Goal: Task Accomplishment & Management: Manage account settings

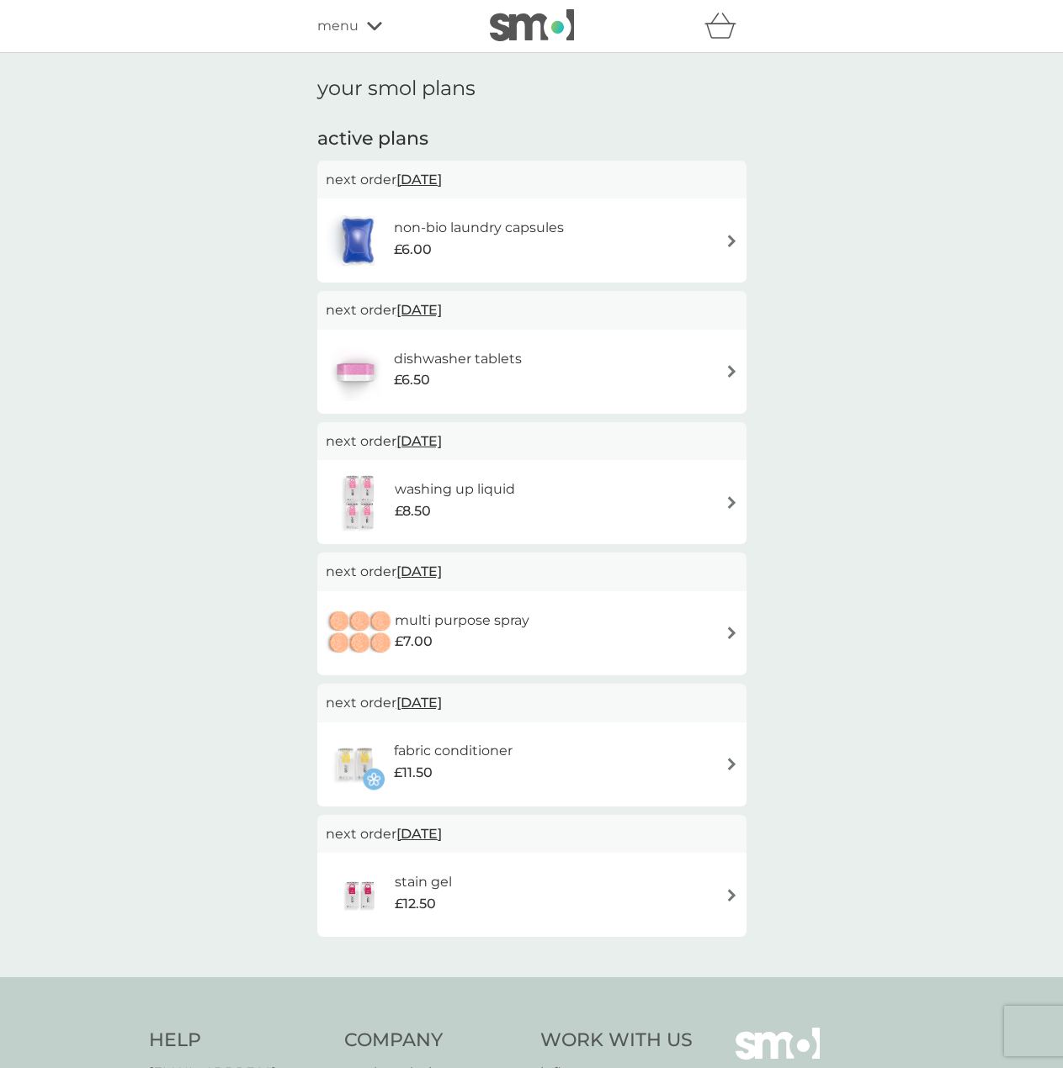
click at [559, 230] on h6 "non-bio laundry capsules" at bounding box center [479, 228] width 170 height 22
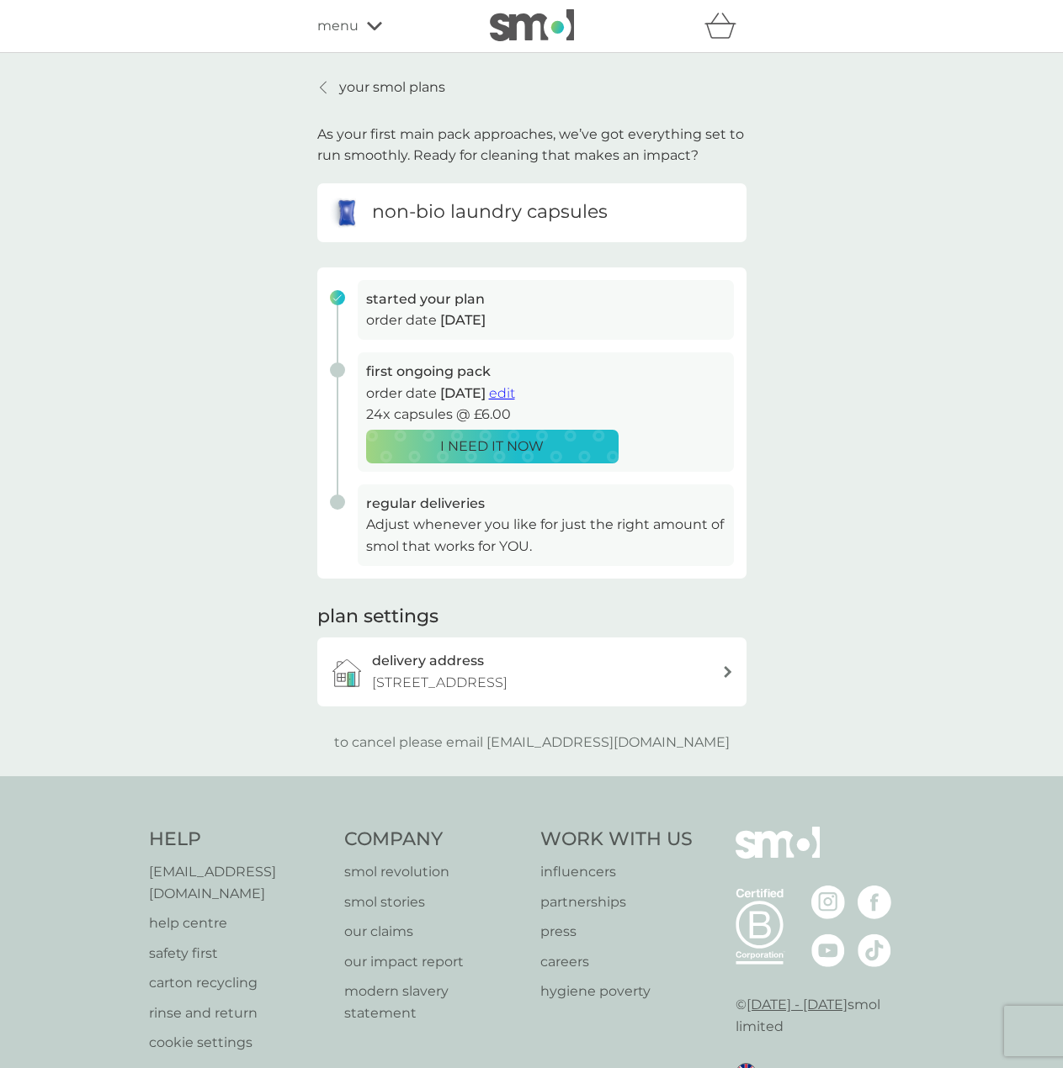
click at [515, 392] on span "edit" at bounding box center [502, 393] width 26 height 16
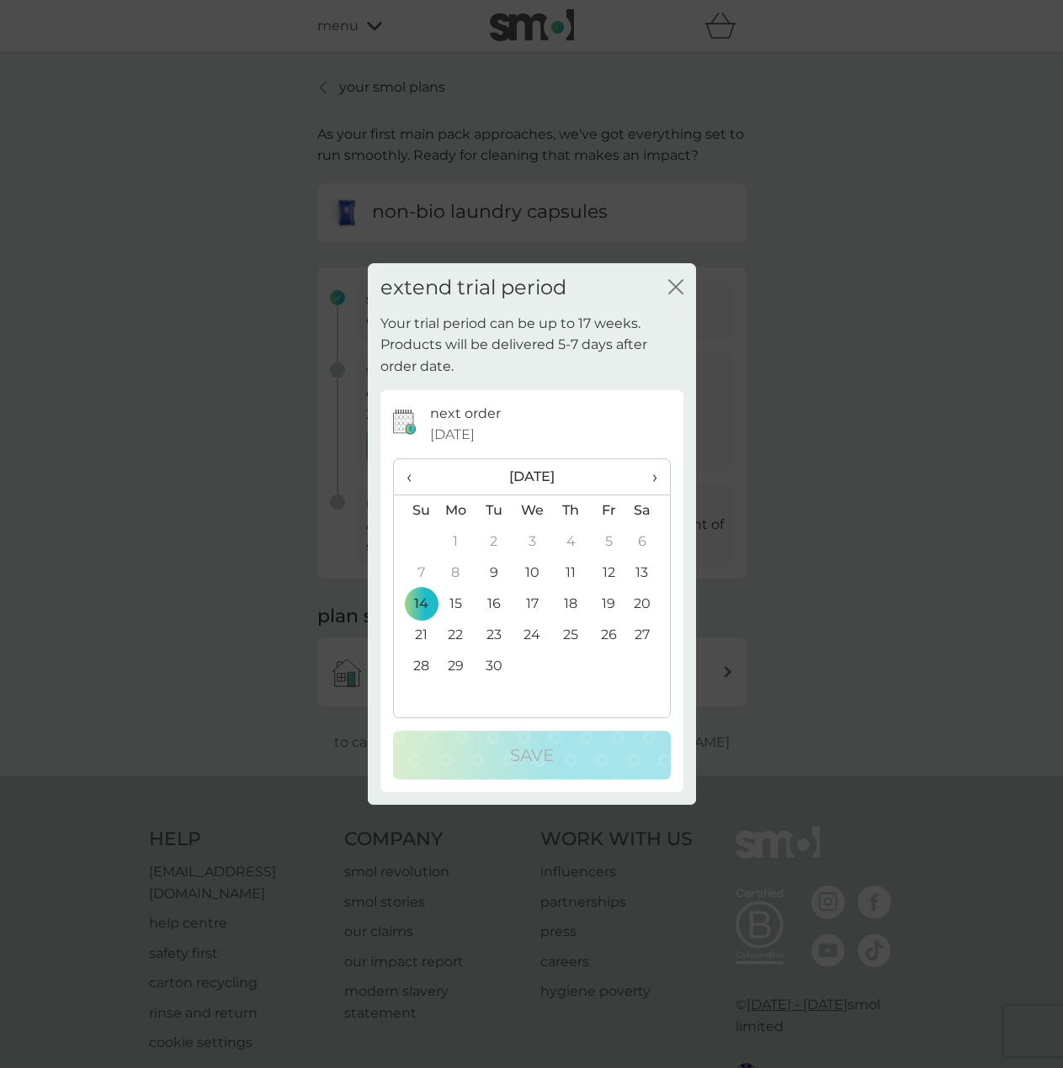
click at [677, 278] on div "close" at bounding box center [675, 288] width 15 height 24
click at [671, 289] on icon "close" at bounding box center [675, 286] width 15 height 15
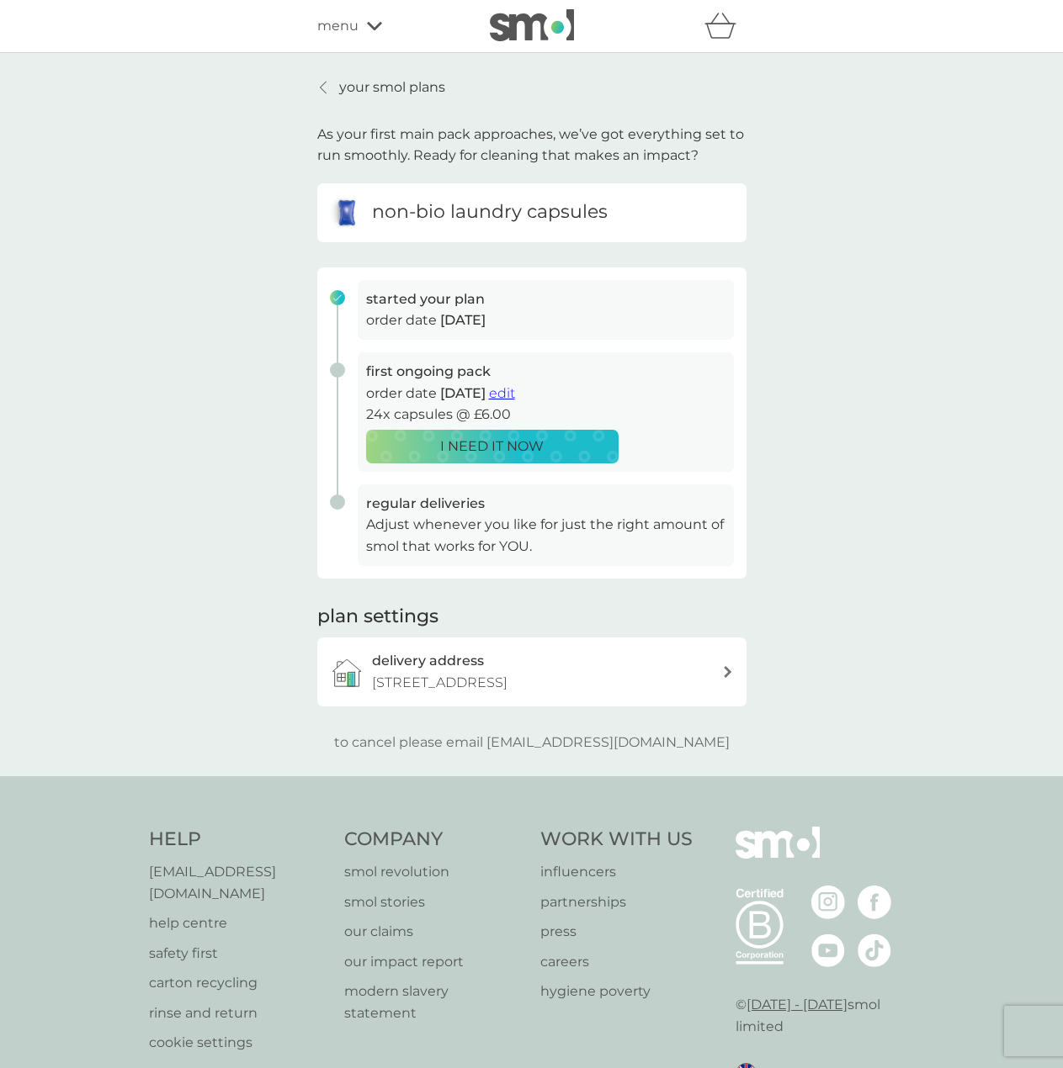
click at [321, 77] on link "your smol plans" at bounding box center [381, 88] width 128 height 22
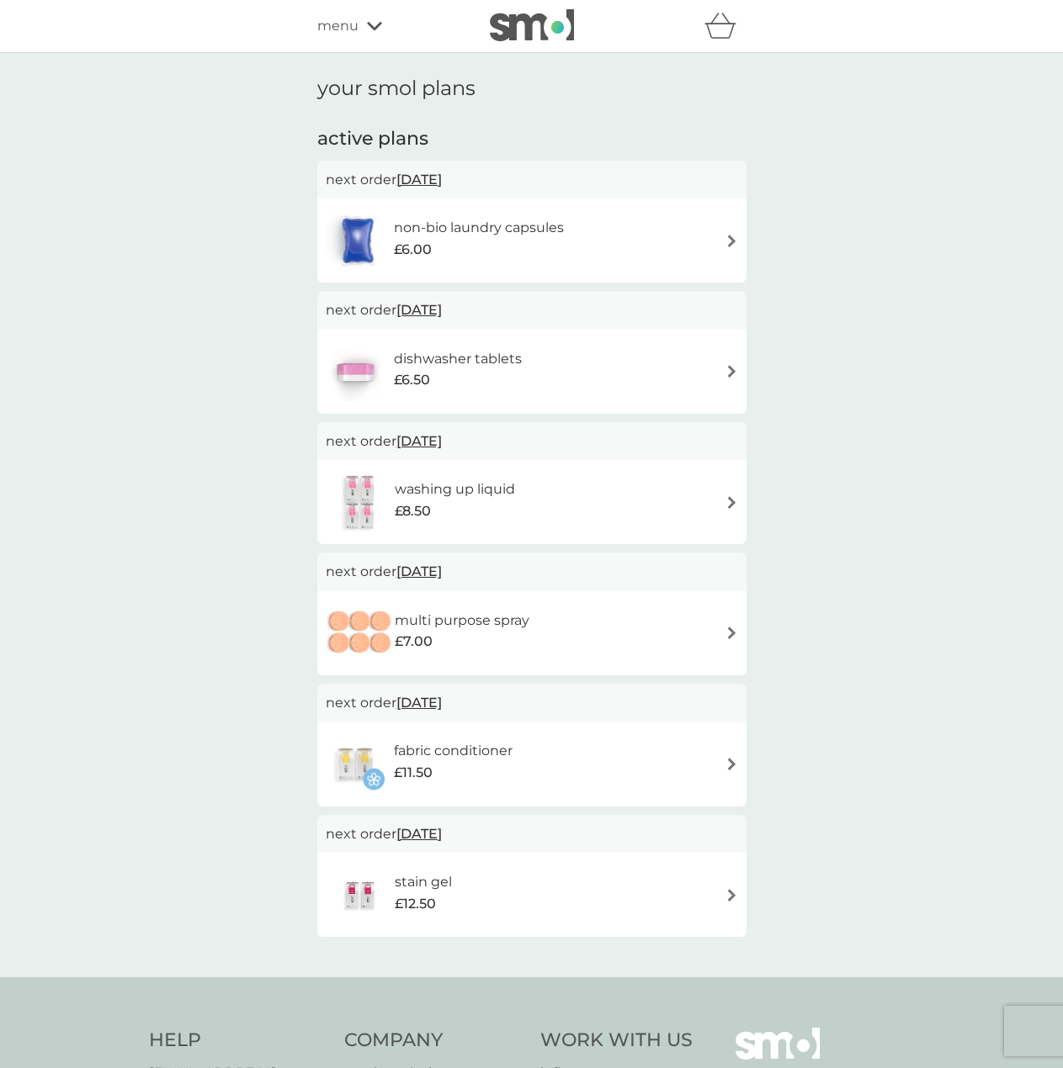
click at [271, 619] on div "your smol plans active plans next order [DATE] non-bio laundry capsules £6.00 n…" at bounding box center [531, 515] width 1063 height 925
click at [607, 241] on div "non-bio laundry capsules £6.00" at bounding box center [532, 240] width 412 height 59
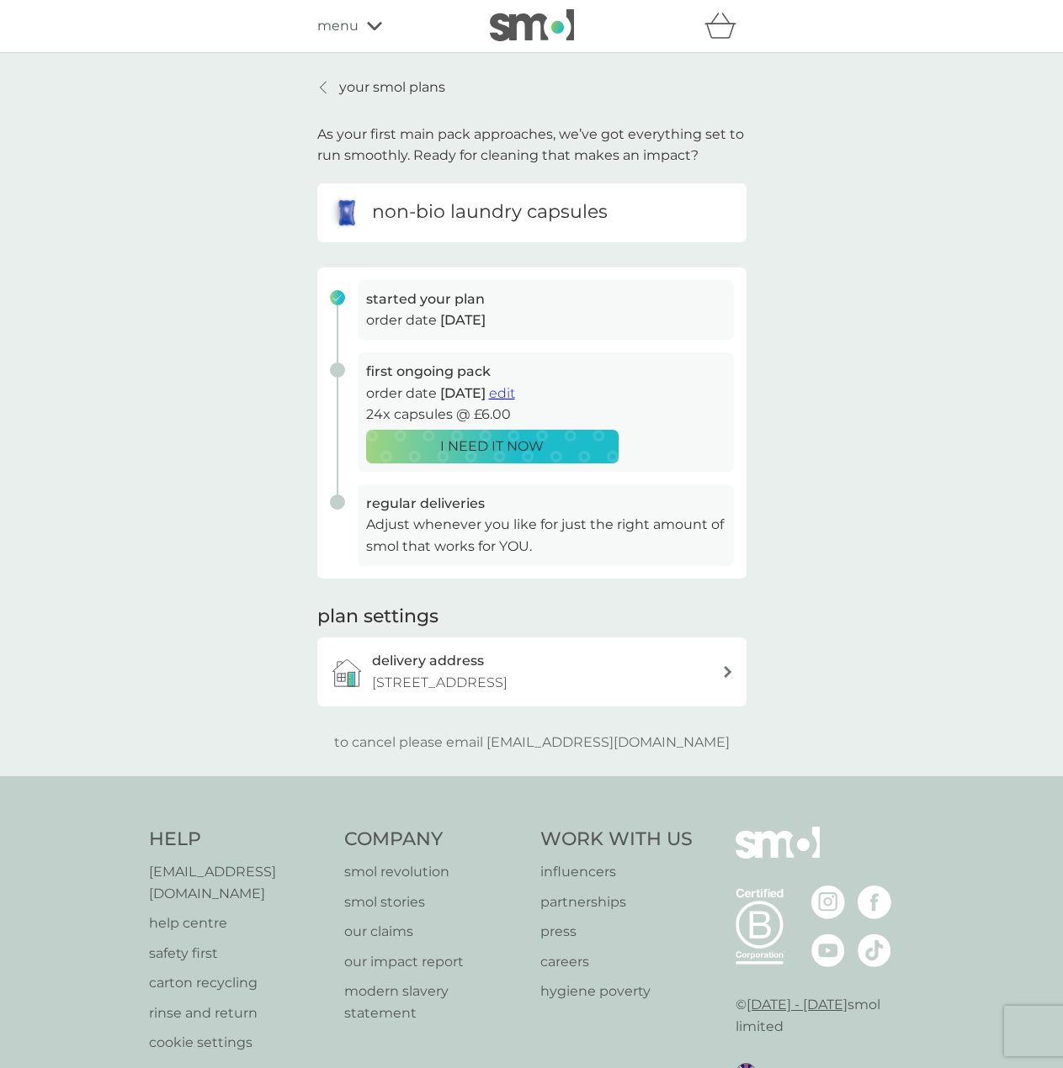
click at [515, 388] on span "edit" at bounding box center [502, 393] width 26 height 16
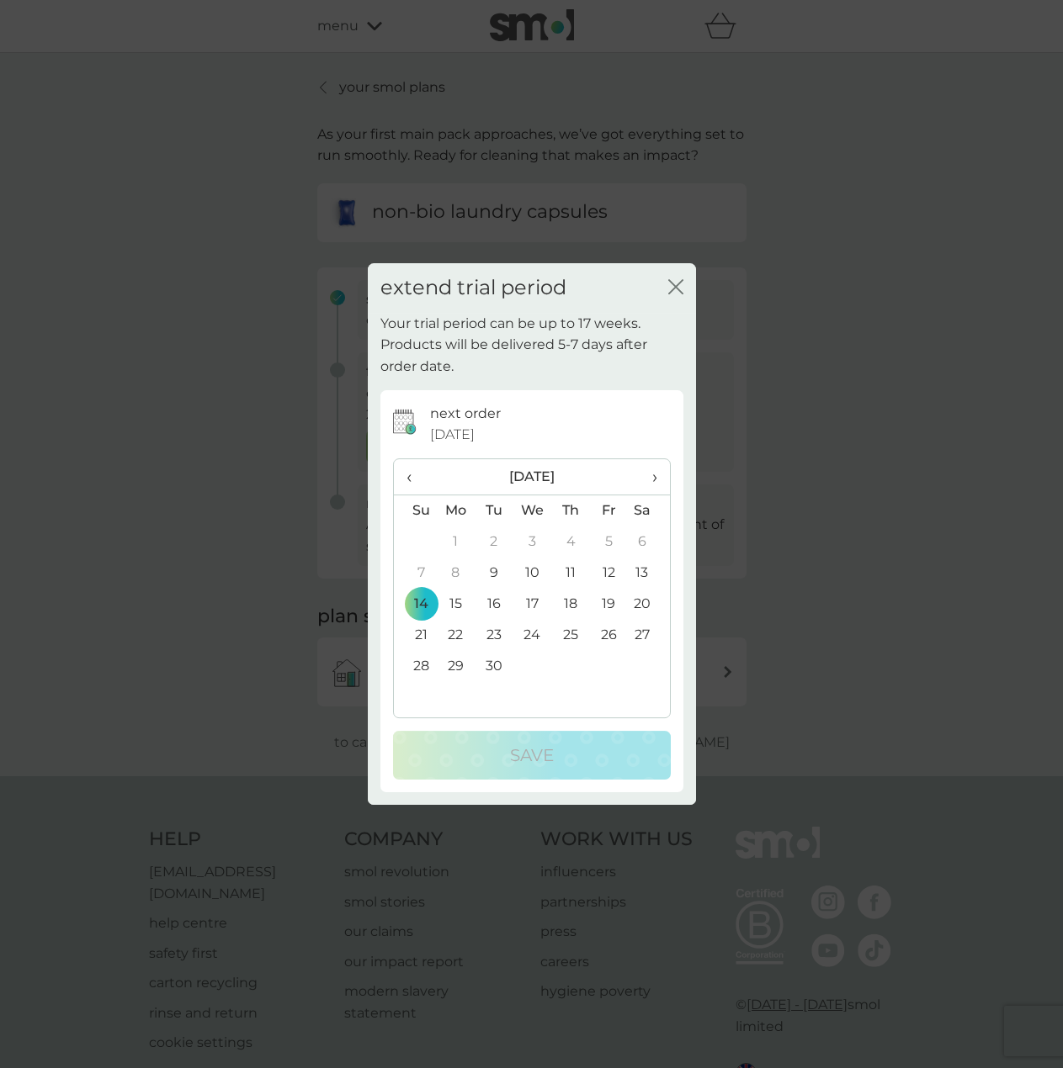
click at [673, 284] on icon "close" at bounding box center [672, 286] width 7 height 13
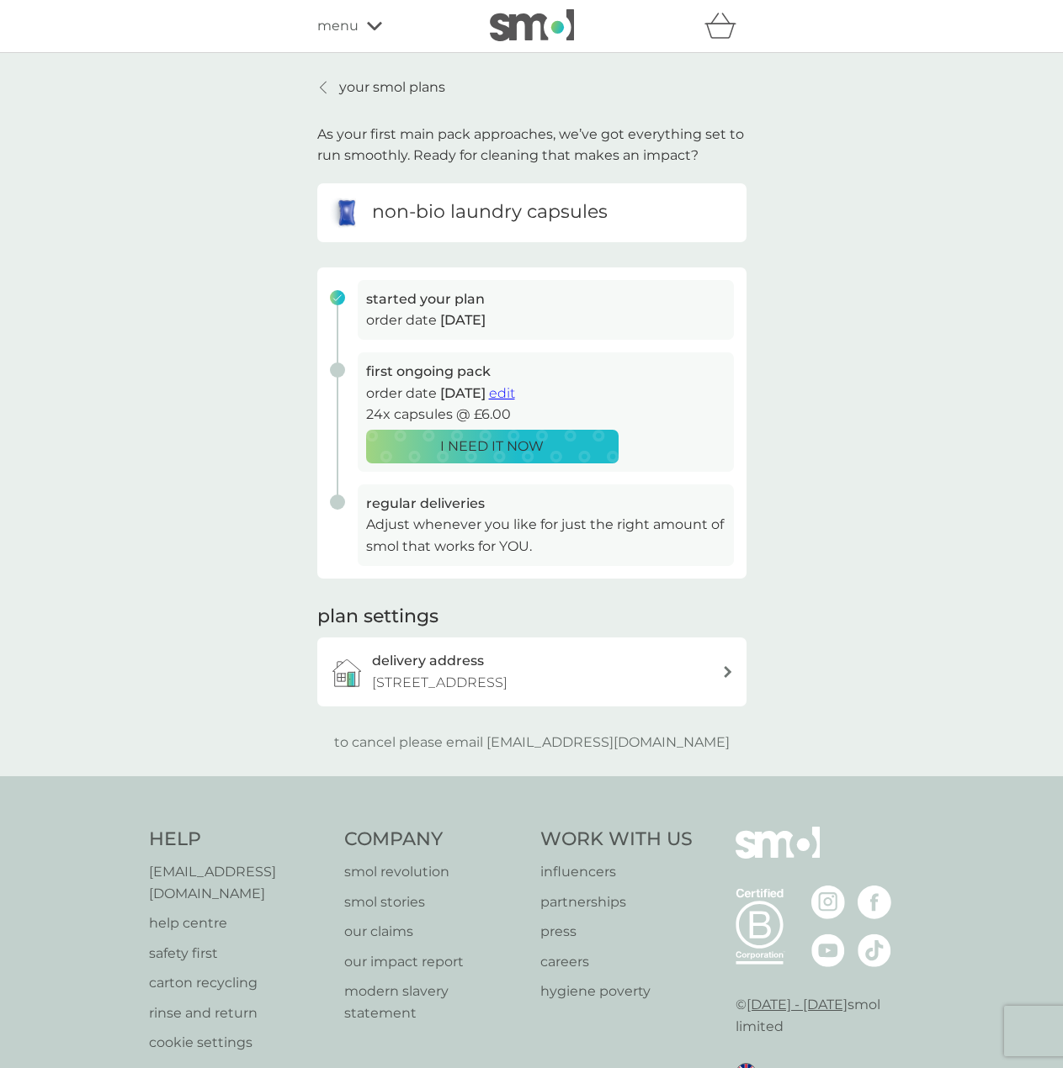
click at [364, 26] on div "menu" at bounding box center [388, 26] width 143 height 22
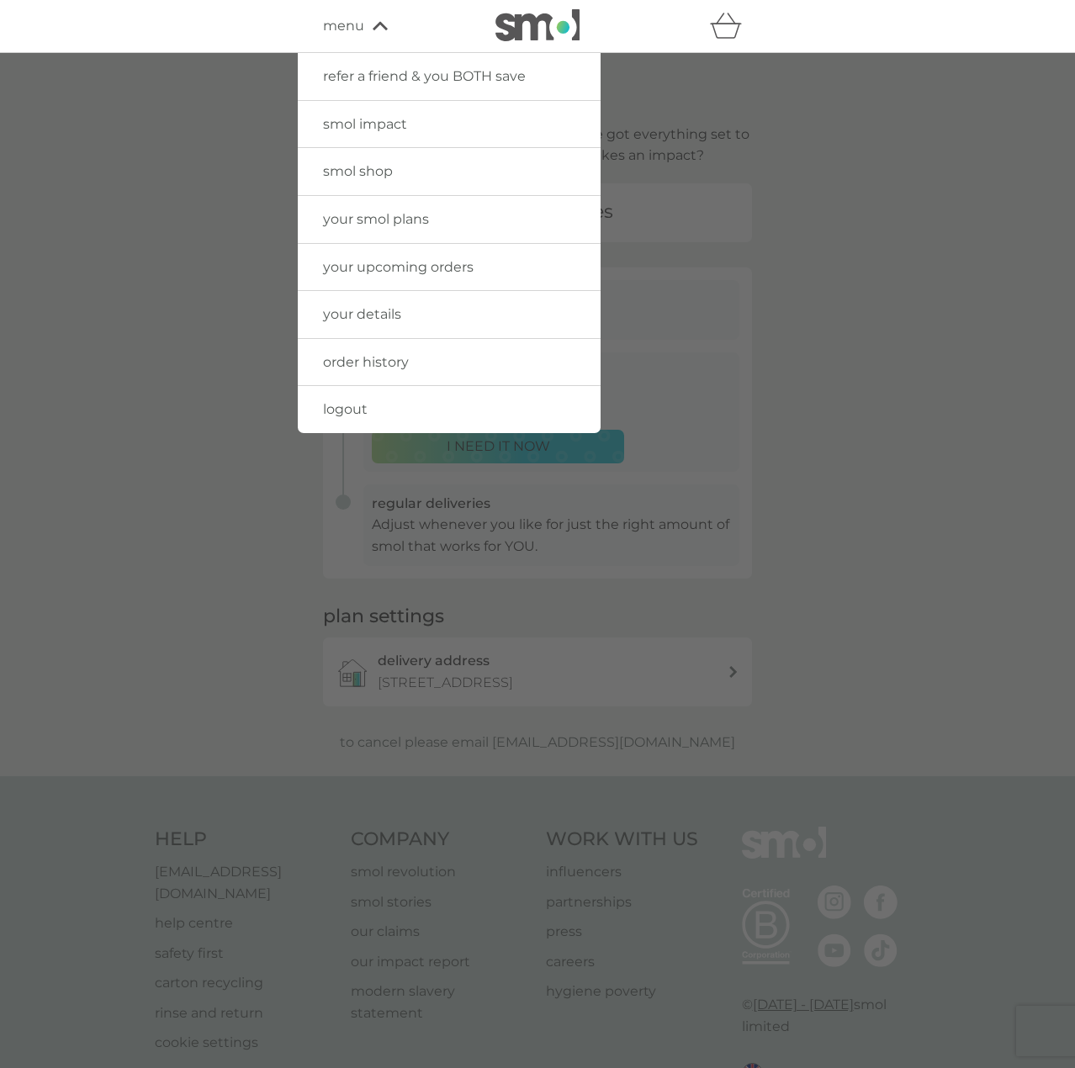
click at [393, 322] on span "your details" at bounding box center [362, 314] width 78 height 16
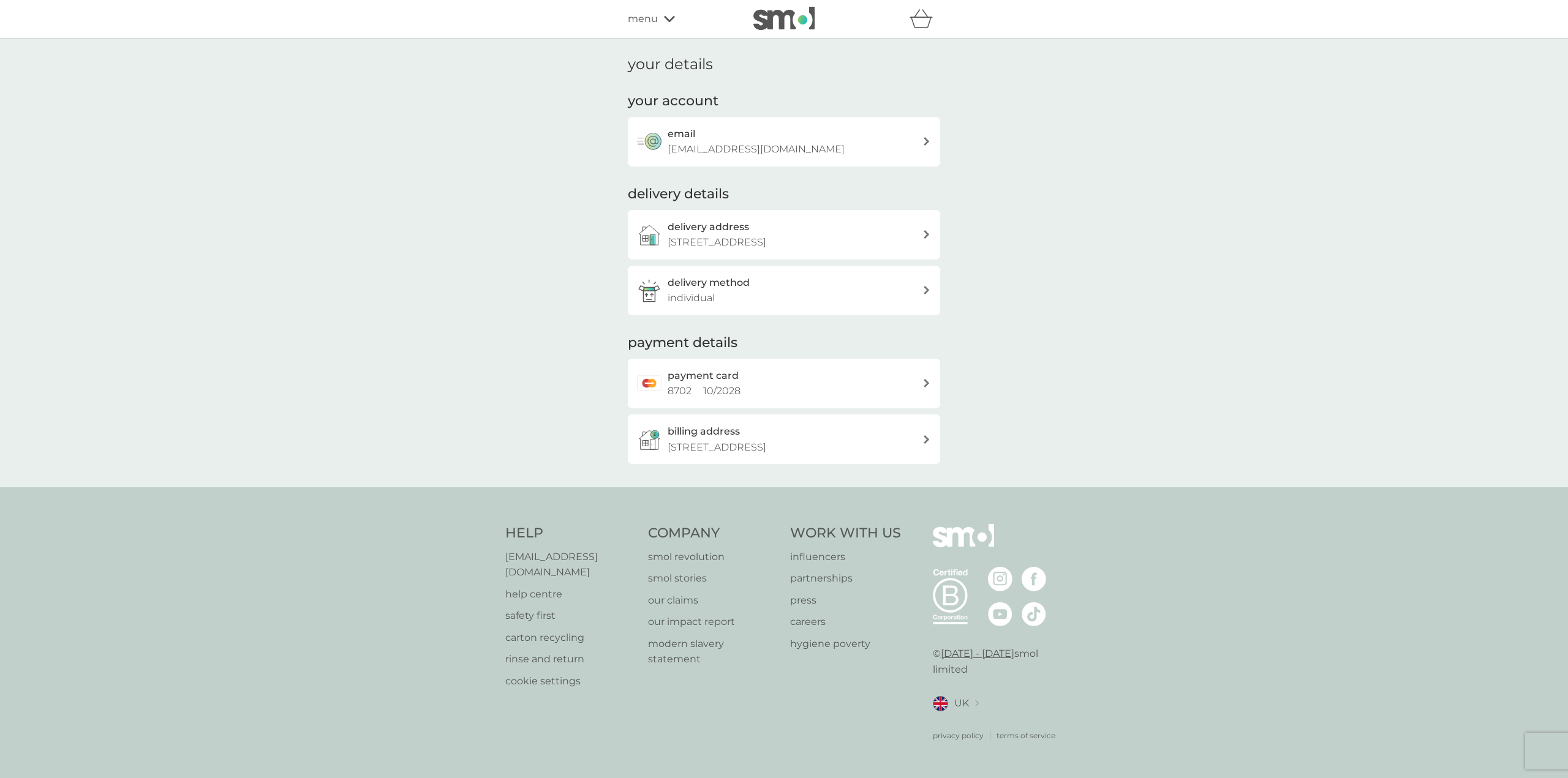
click at [773, 416] on div "billing address [STREET_ADDRESS]" at bounding box center [783, 440] width 312 height 49
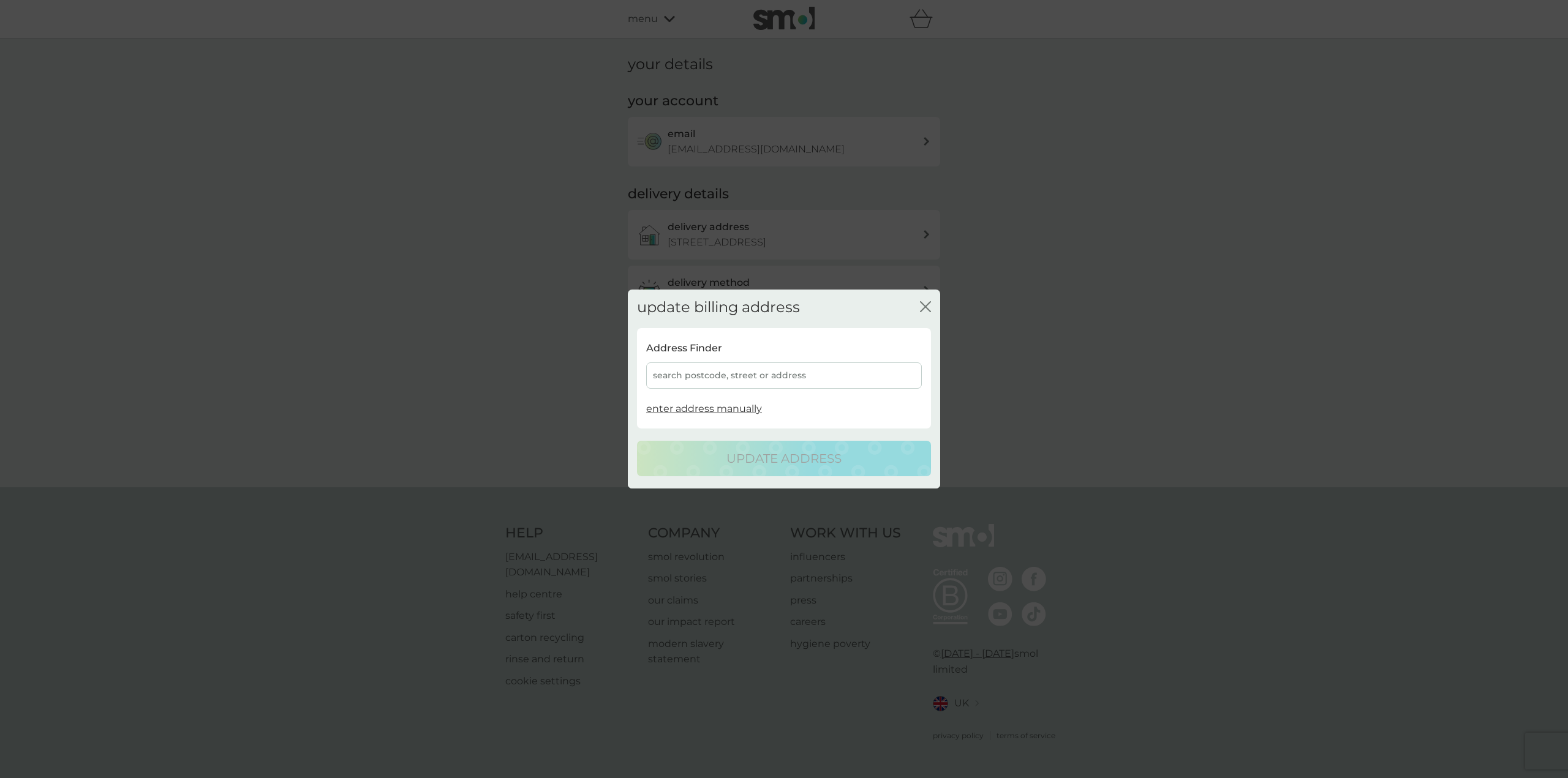
click at [773, 301] on icon "close" at bounding box center [925, 306] width 11 height 11
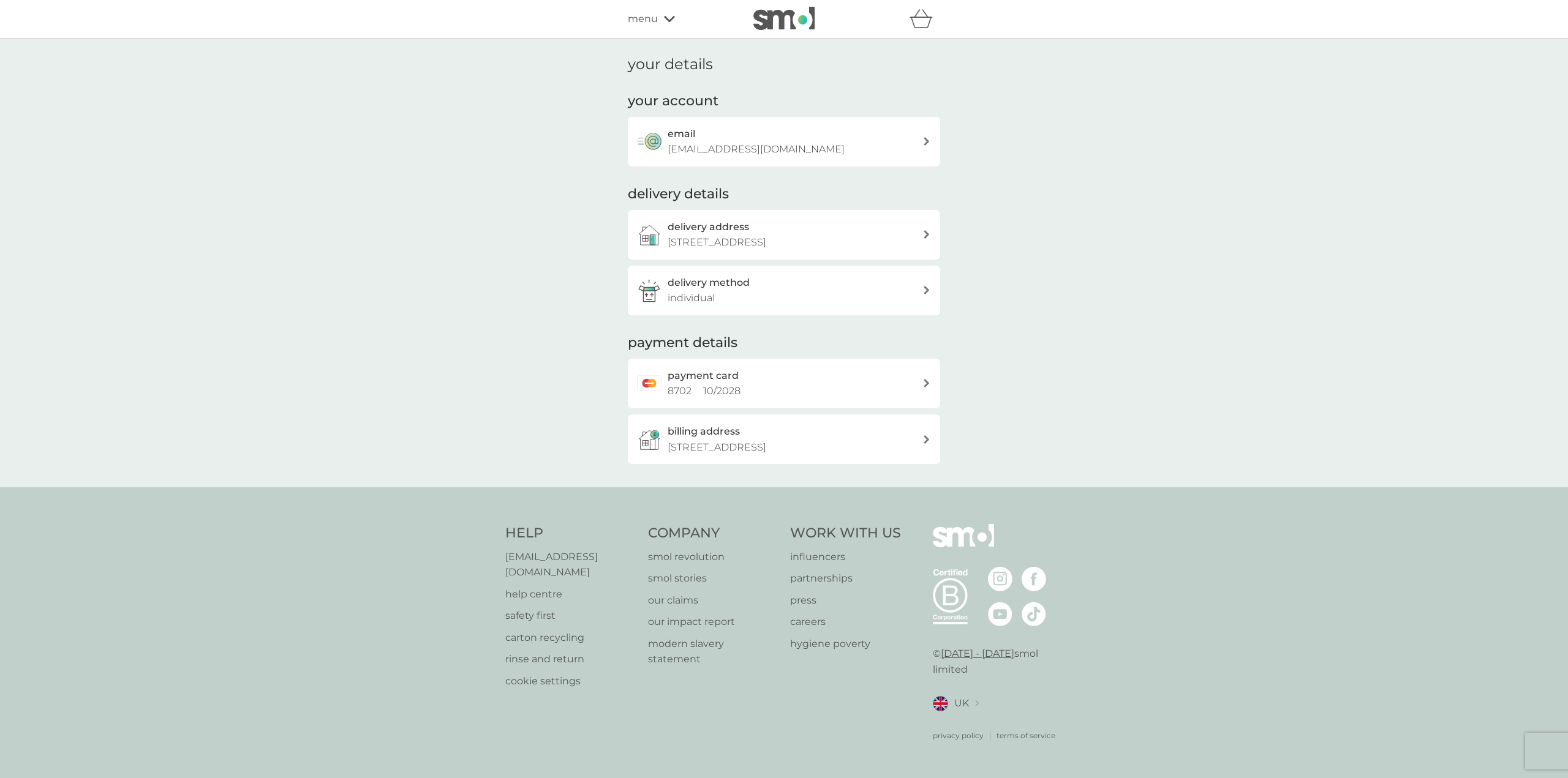
click at [773, 376] on div "payment card 8702 10 / 2028" at bounding box center [795, 384] width 255 height 31
click at [773, 285] on div "delivery method individual" at bounding box center [795, 290] width 255 height 31
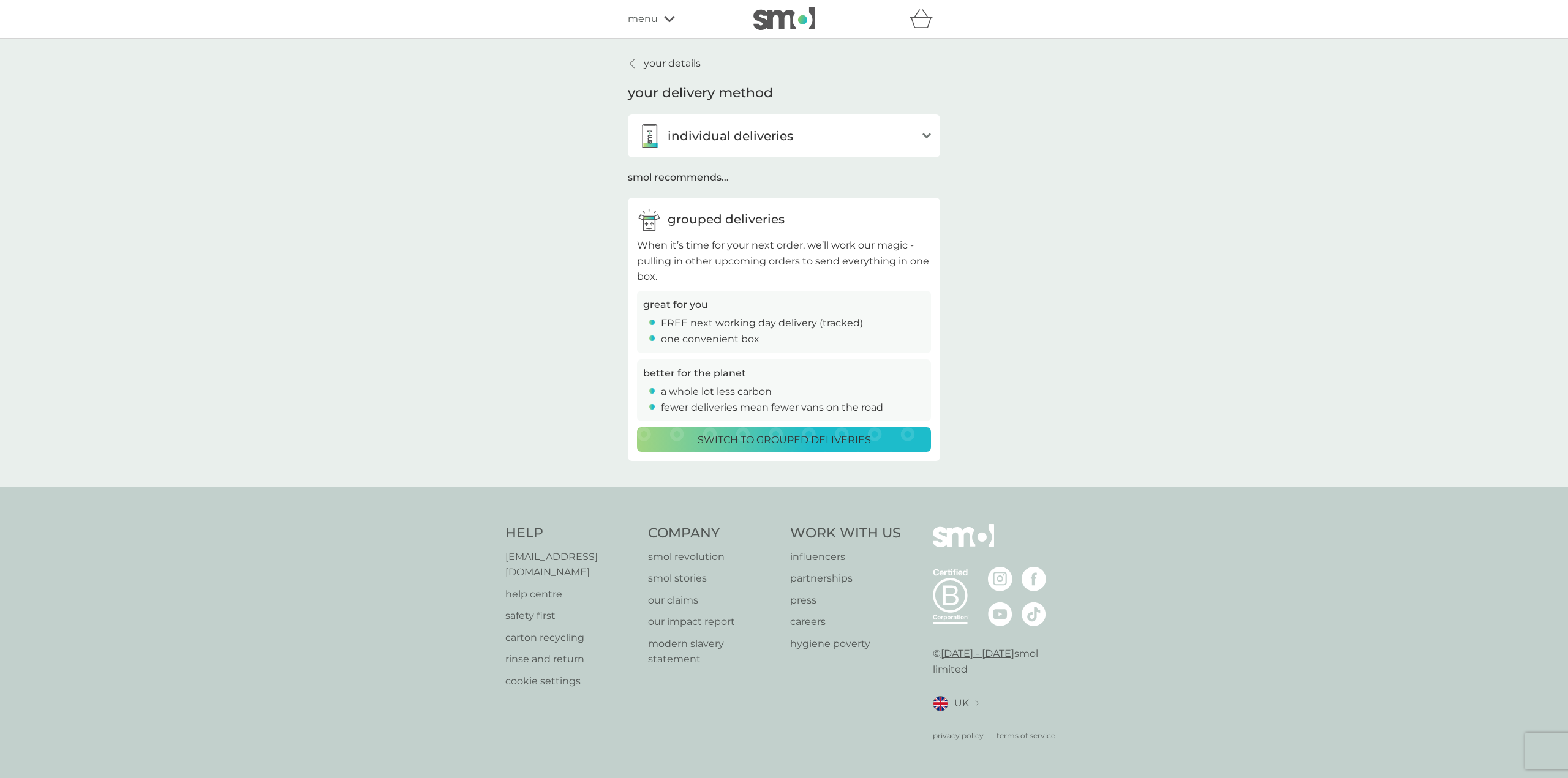
click at [510, 247] on div "your details your delivery method individual deliveries open Whenever you’re du…" at bounding box center [784, 263] width 1568 height 449
click at [660, 57] on p "your details" at bounding box center [672, 64] width 57 height 16
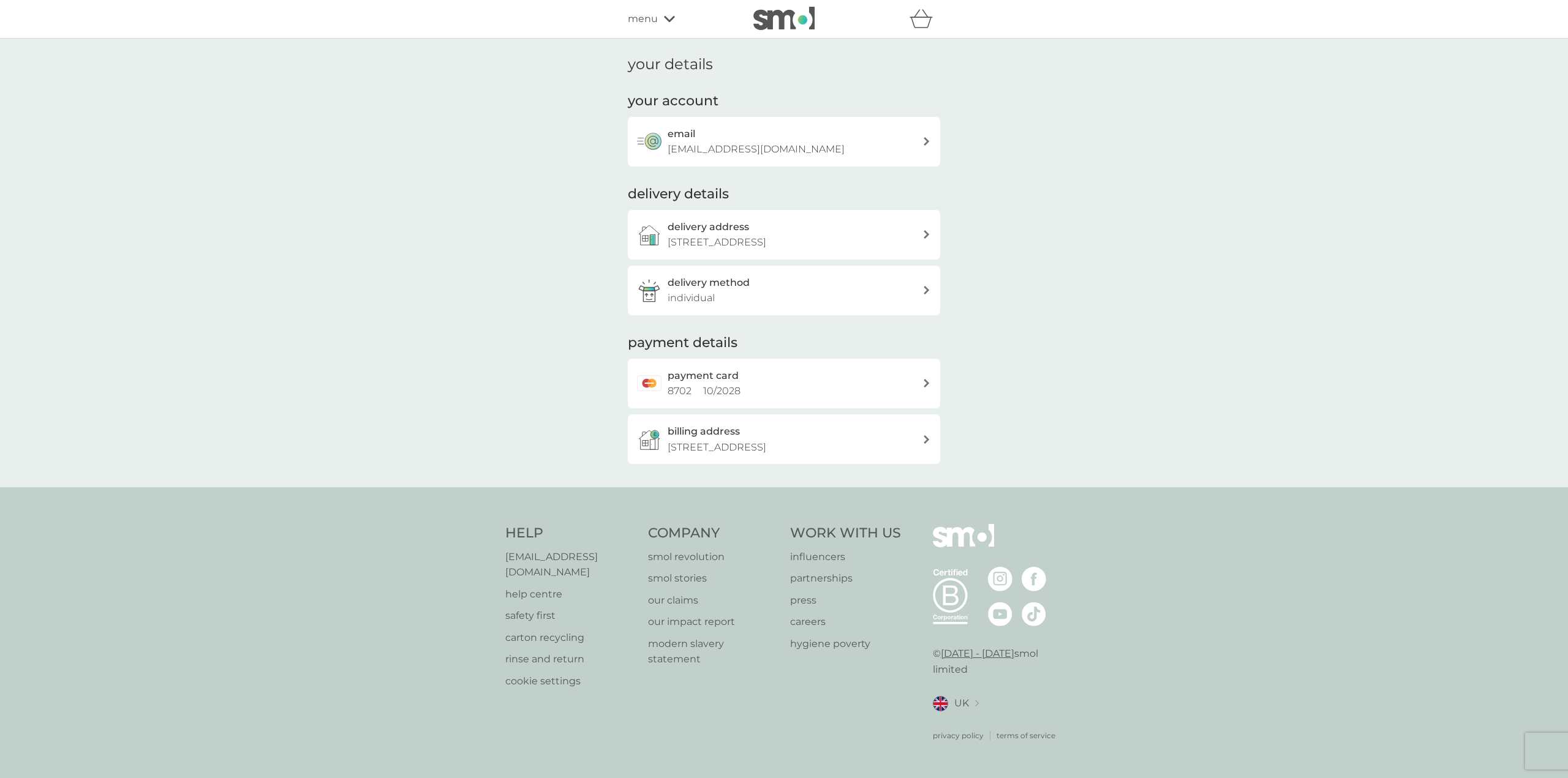
click at [661, 23] on div "menu" at bounding box center [679, 19] width 104 height 16
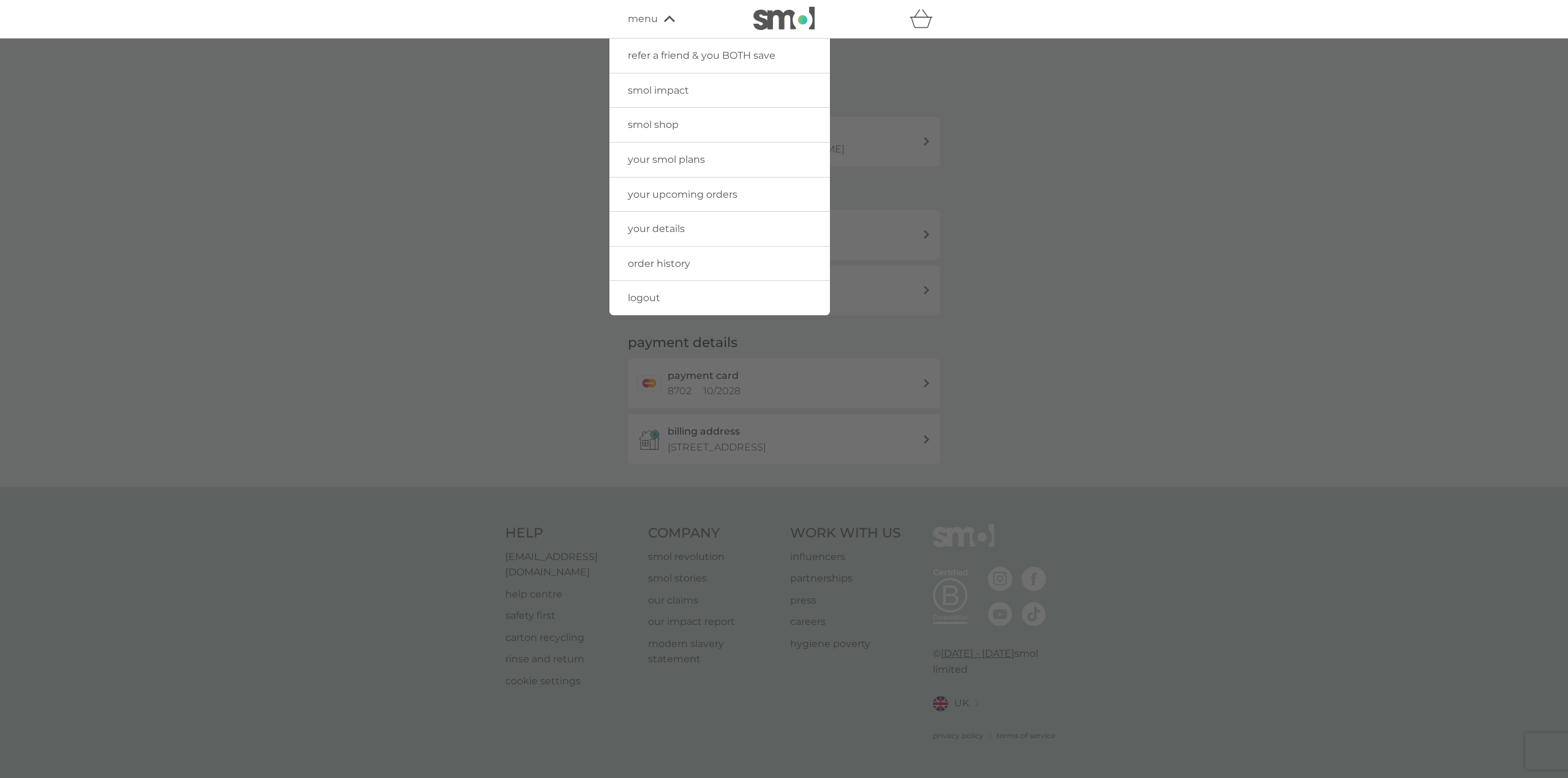
click at [666, 256] on link "order history" at bounding box center [719, 263] width 221 height 34
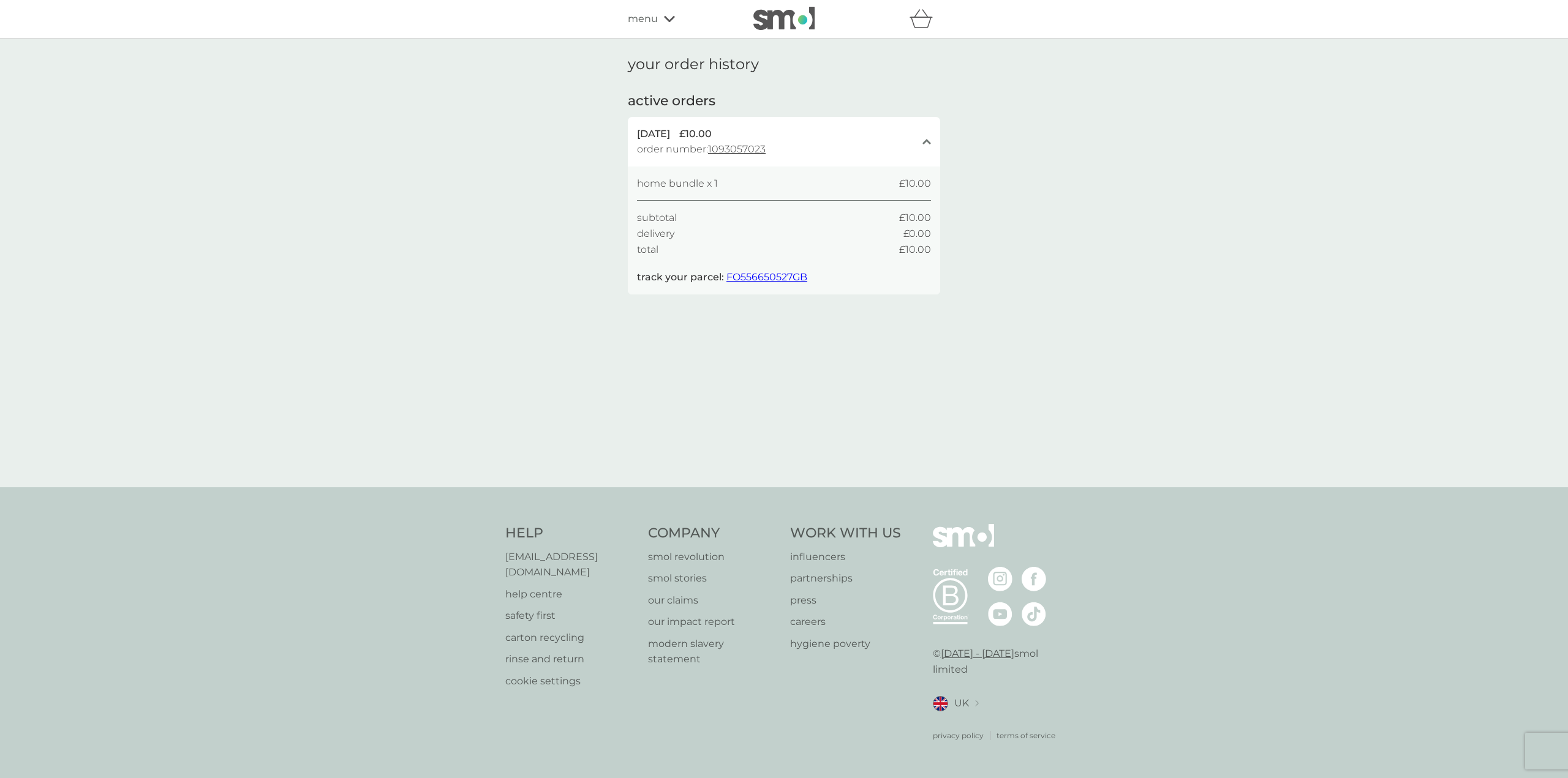
click at [664, 8] on div "refer a friend & you BOTH save smol impact smol shop your smol plans your upcom…" at bounding box center [783, 19] width 312 height 25
click at [666, 28] on div "refer a friend & you BOTH save smol impact smol shop your smol plans your upcom…" at bounding box center [783, 19] width 312 height 25
click at [670, 18] on icon at bounding box center [669, 19] width 11 height 7
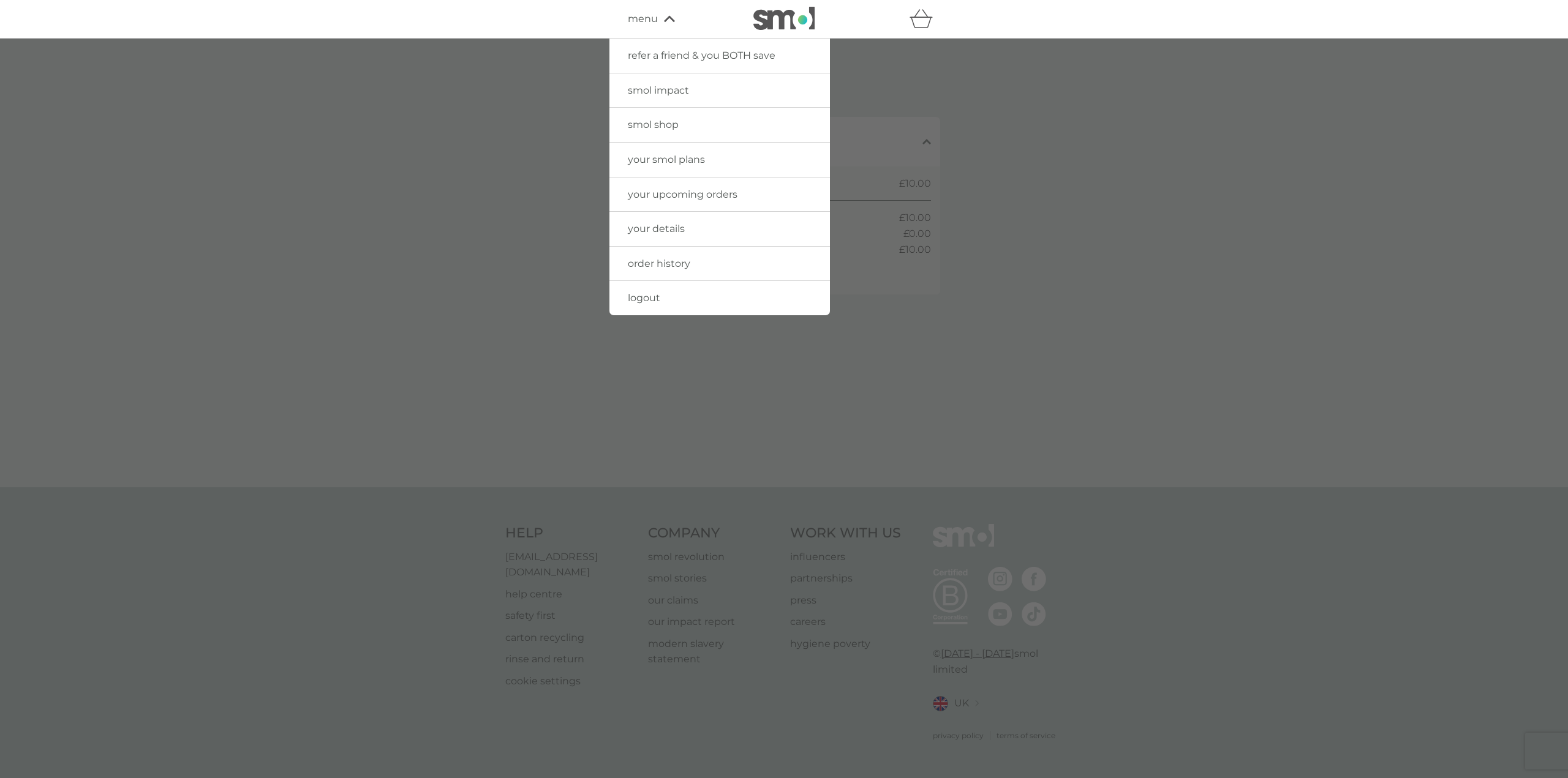
click at [692, 201] on link "your upcoming orders" at bounding box center [719, 194] width 221 height 34
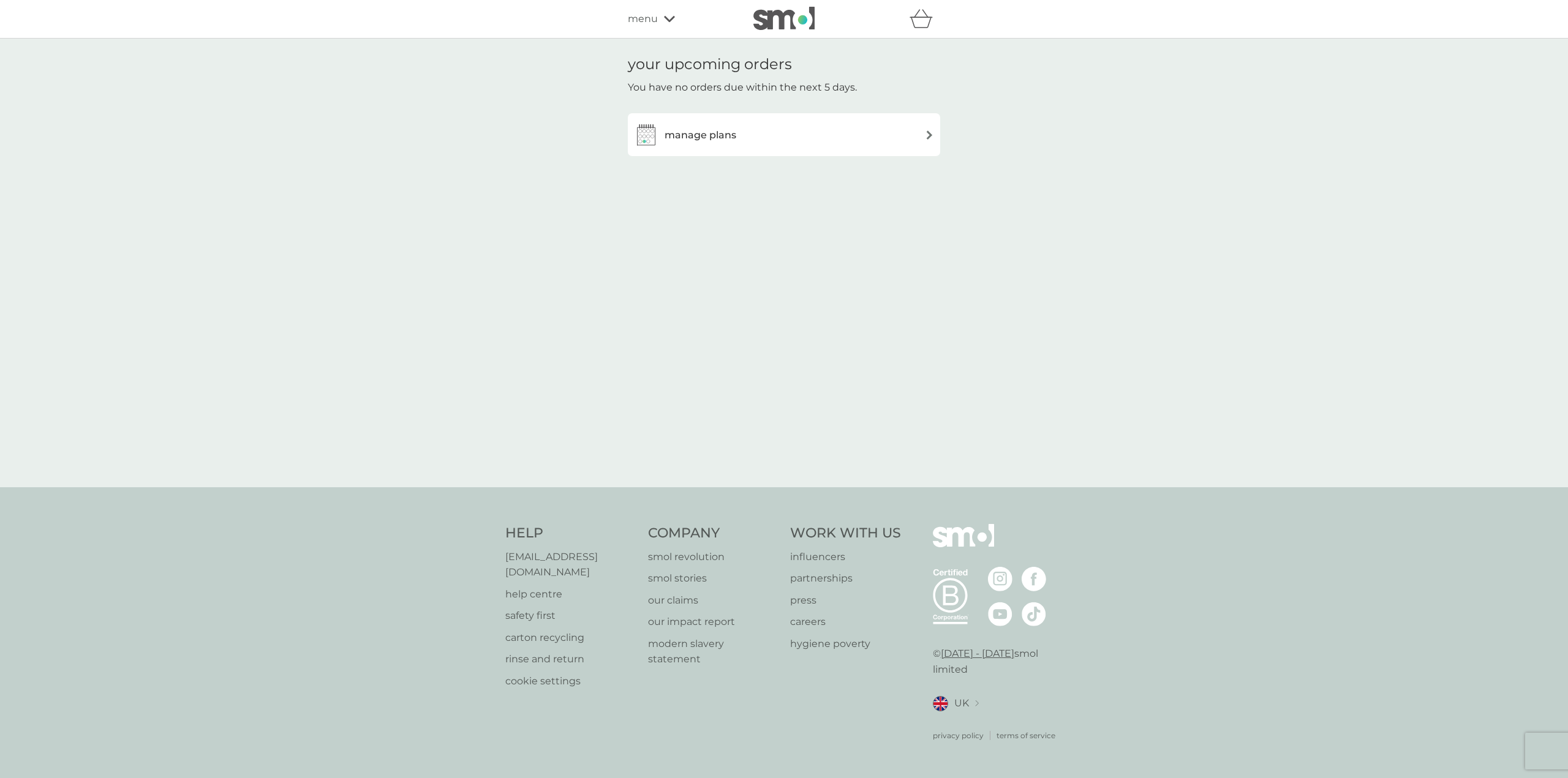
click at [773, 135] on div "manage plans" at bounding box center [784, 135] width 300 height 25
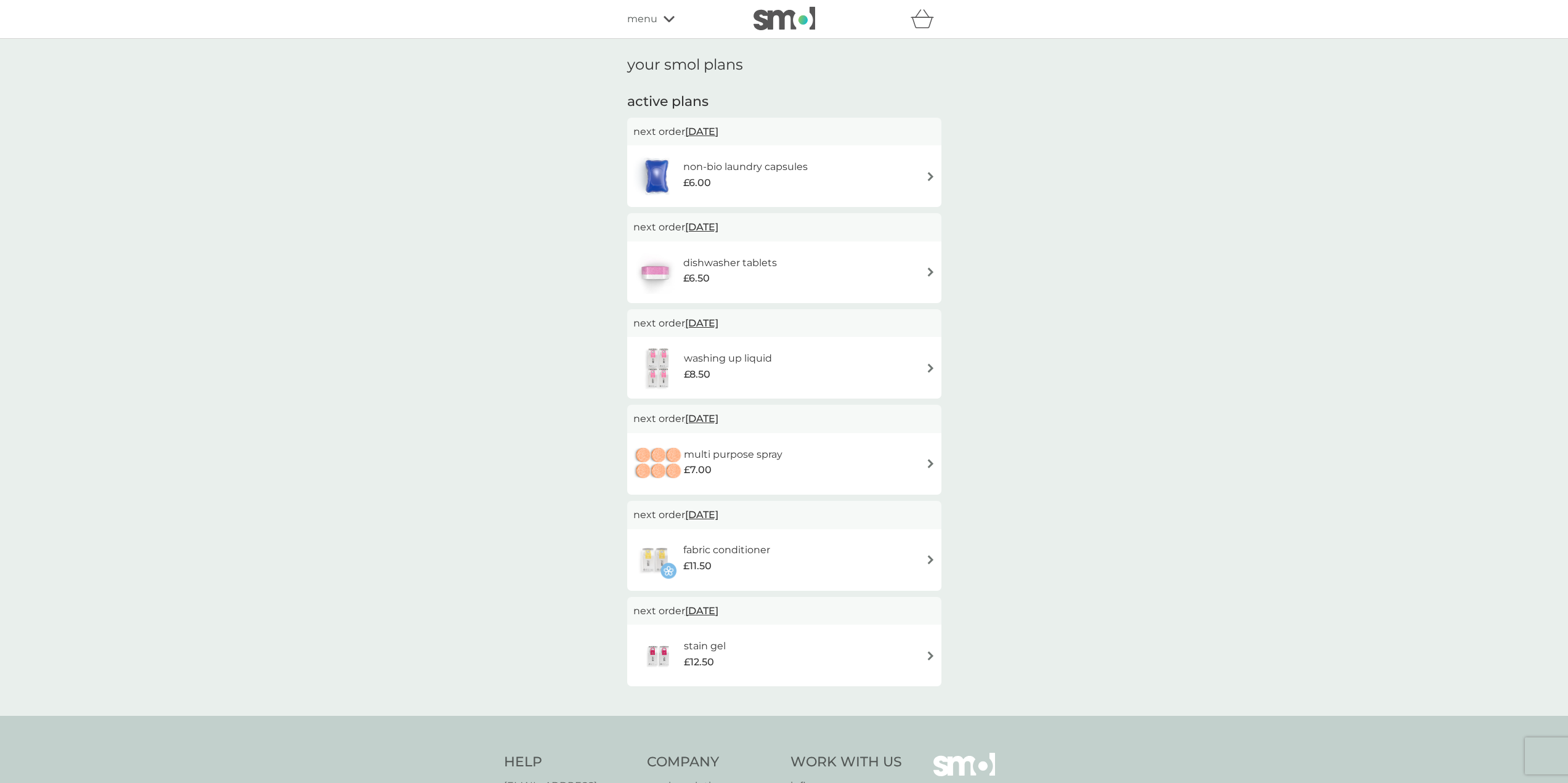
click at [664, 26] on div "menu" at bounding box center [679, 19] width 105 height 16
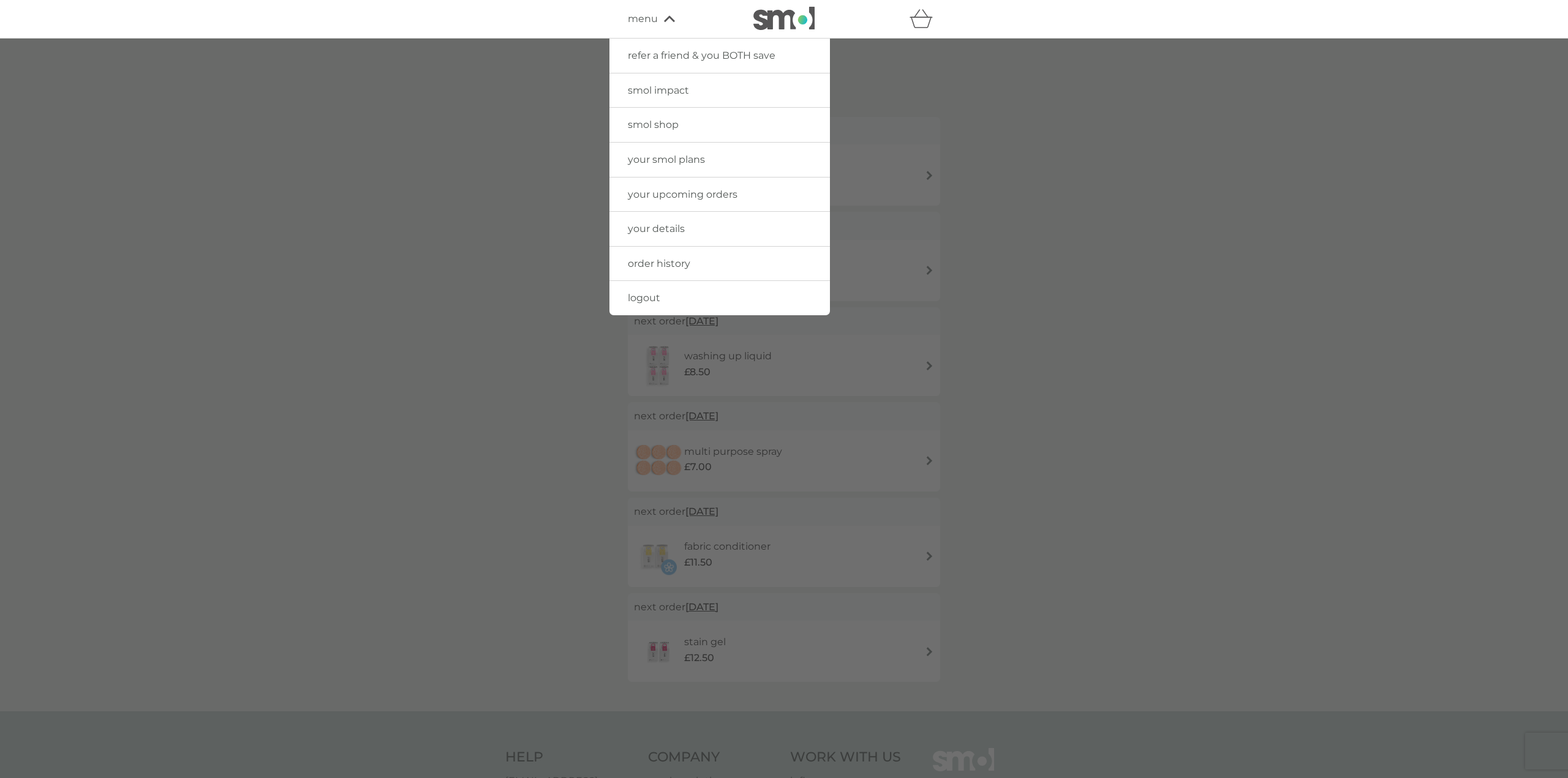
click at [697, 165] on link "your smol plans" at bounding box center [719, 159] width 221 height 34
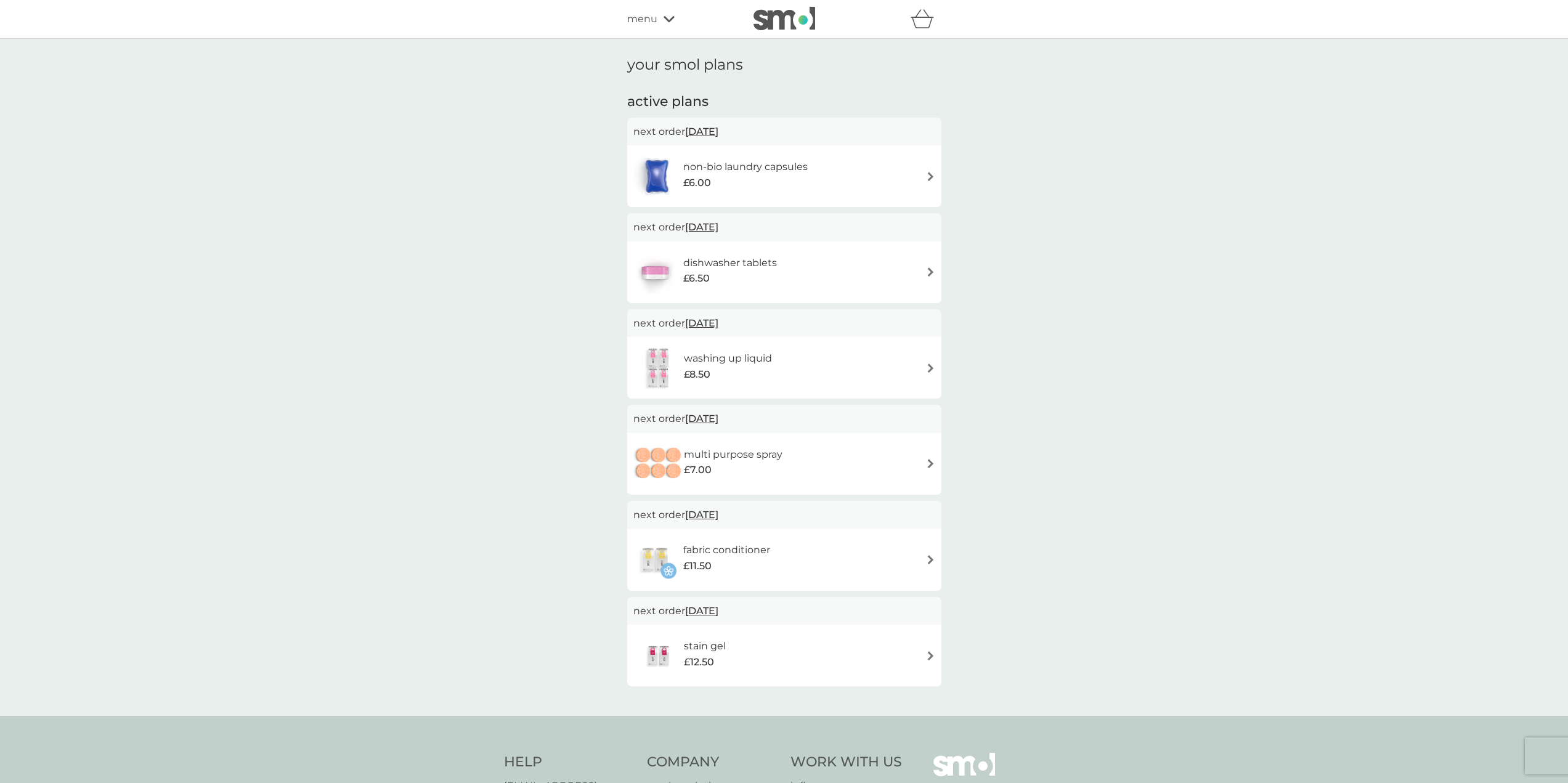
click at [512, 760] on h4 "Help" at bounding box center [569, 762] width 131 height 19
click at [528, 760] on h4 "Help" at bounding box center [569, 762] width 131 height 19
click at [664, 26] on div "menu" at bounding box center [679, 19] width 105 height 16
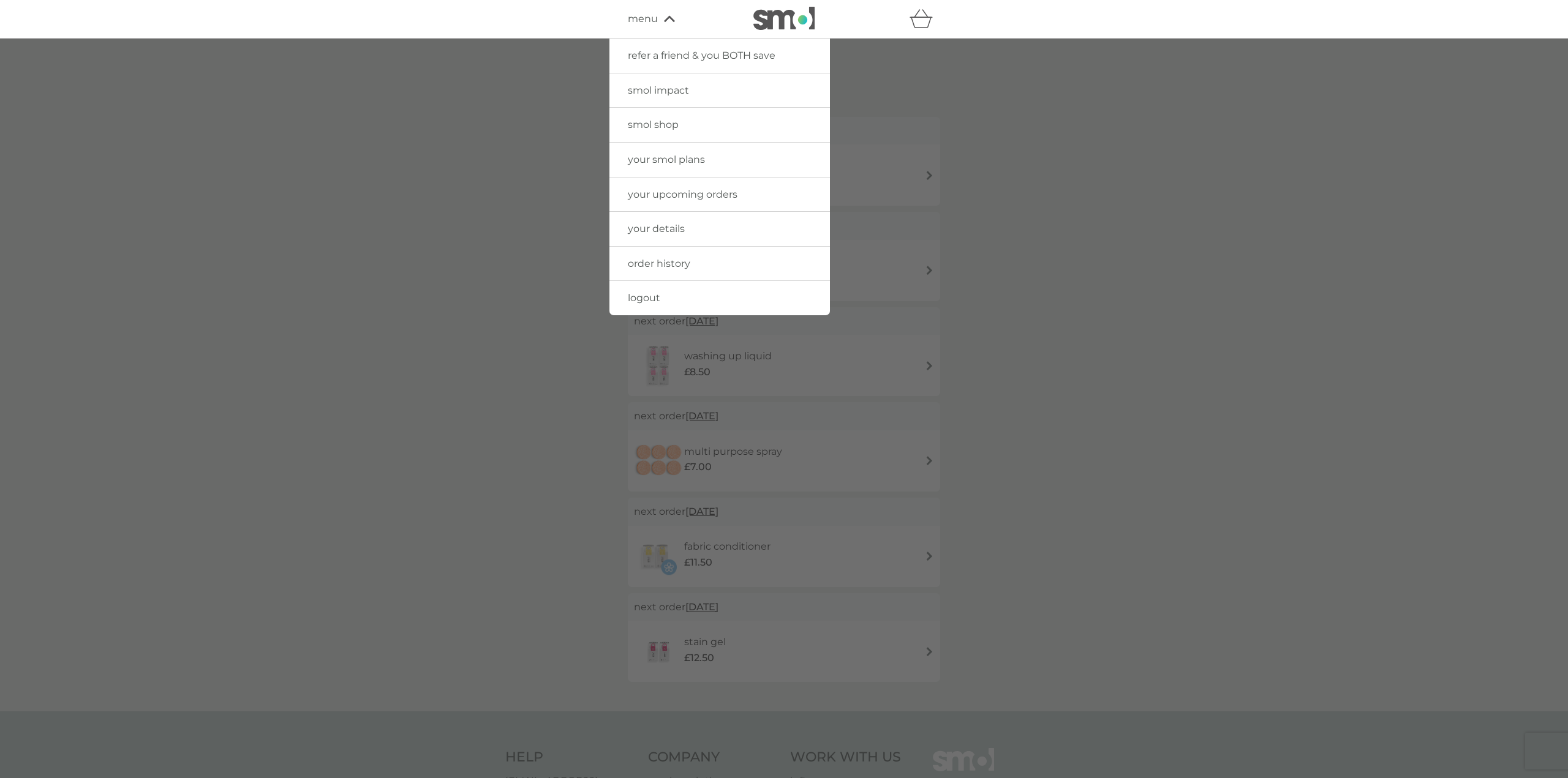
click at [668, 271] on link "order history" at bounding box center [719, 263] width 221 height 34
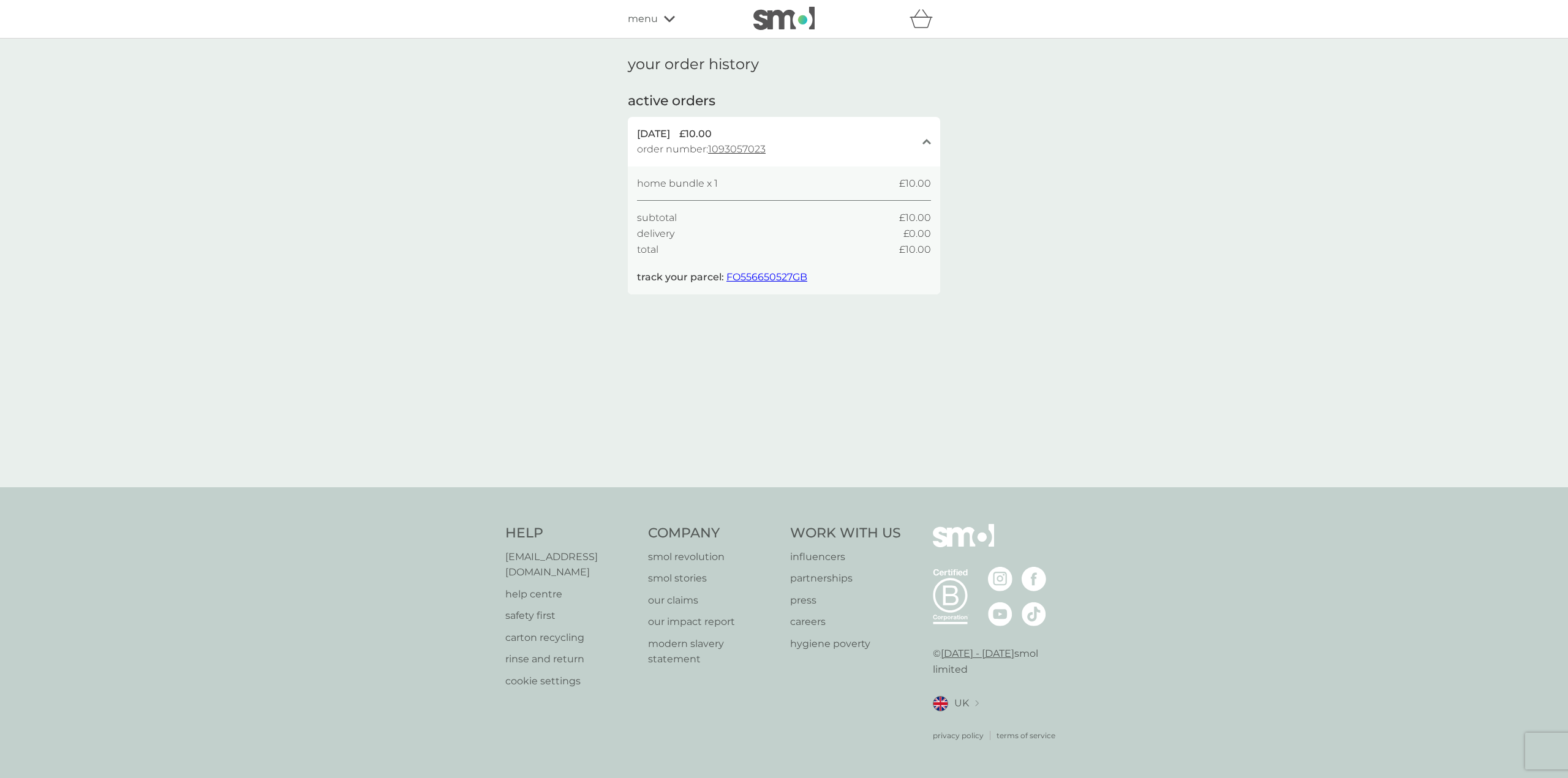
click at [773, 138] on icon "close" at bounding box center [927, 141] width 9 height 6
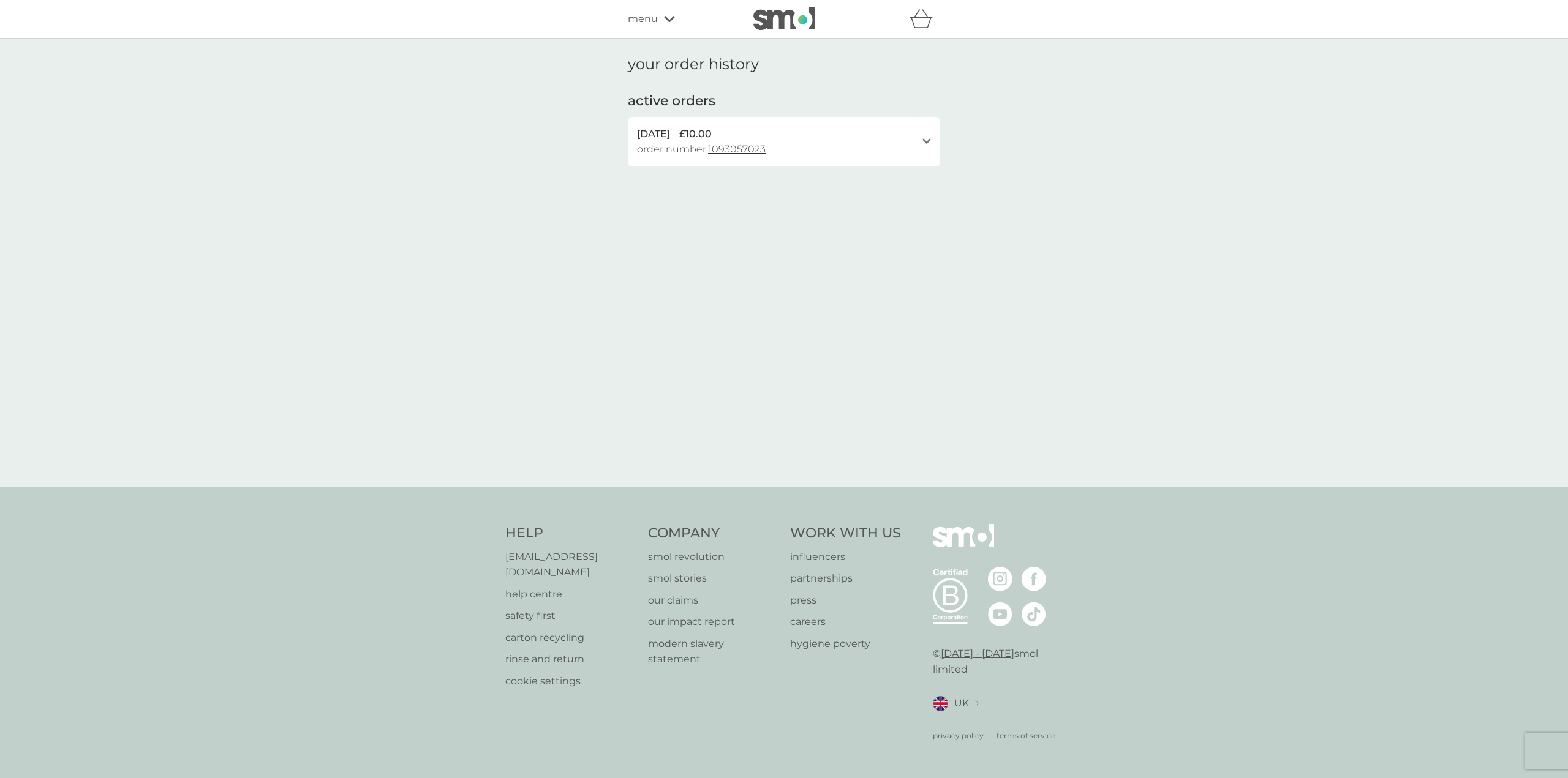
click at [773, 138] on icon "open" at bounding box center [927, 141] width 9 height 6
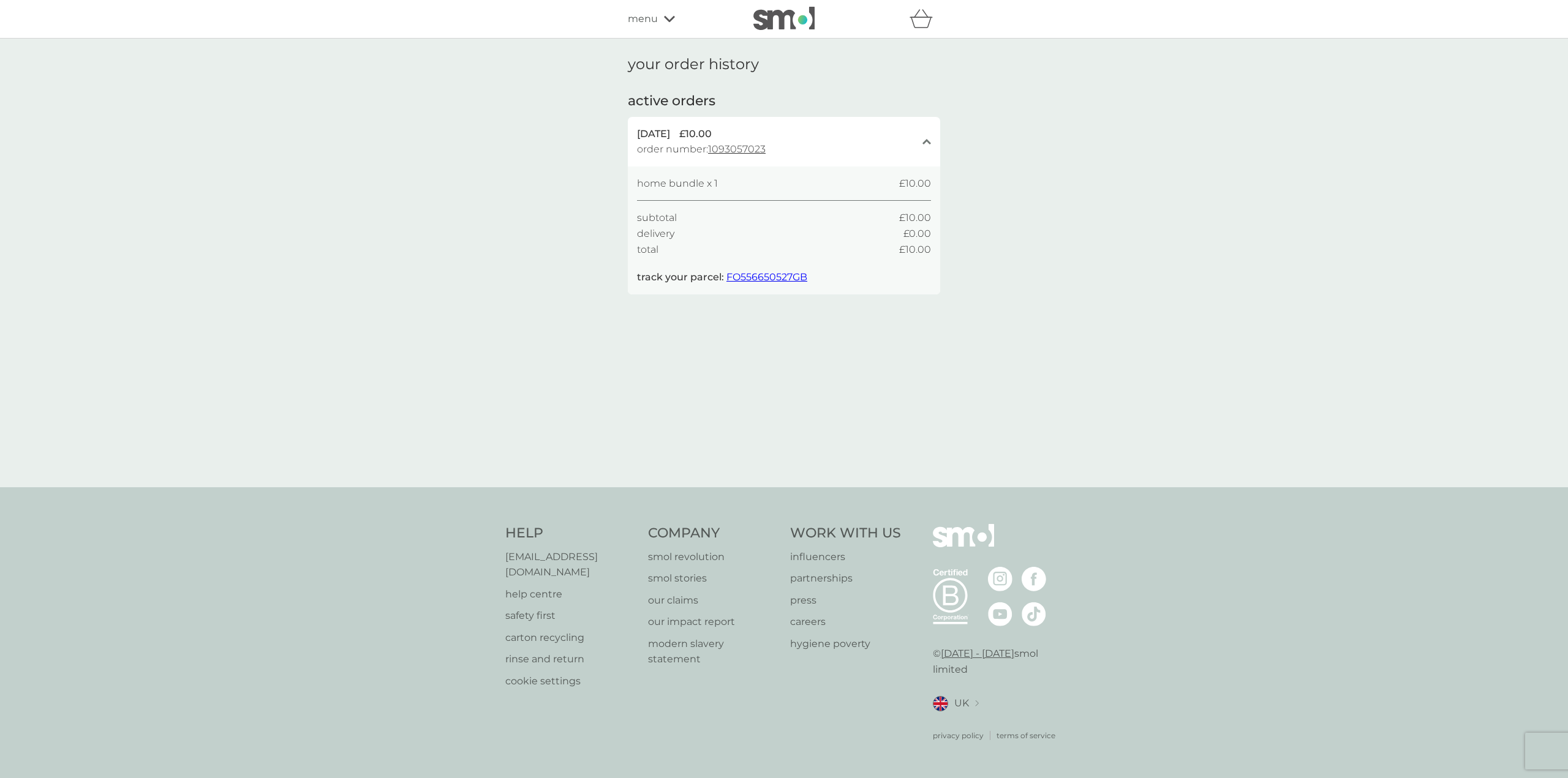
click at [656, 29] on div "refer a friend & you BOTH save smol impact smol shop your smol plans your upcom…" at bounding box center [783, 19] width 312 height 25
click at [658, 17] on div "menu" at bounding box center [679, 19] width 104 height 16
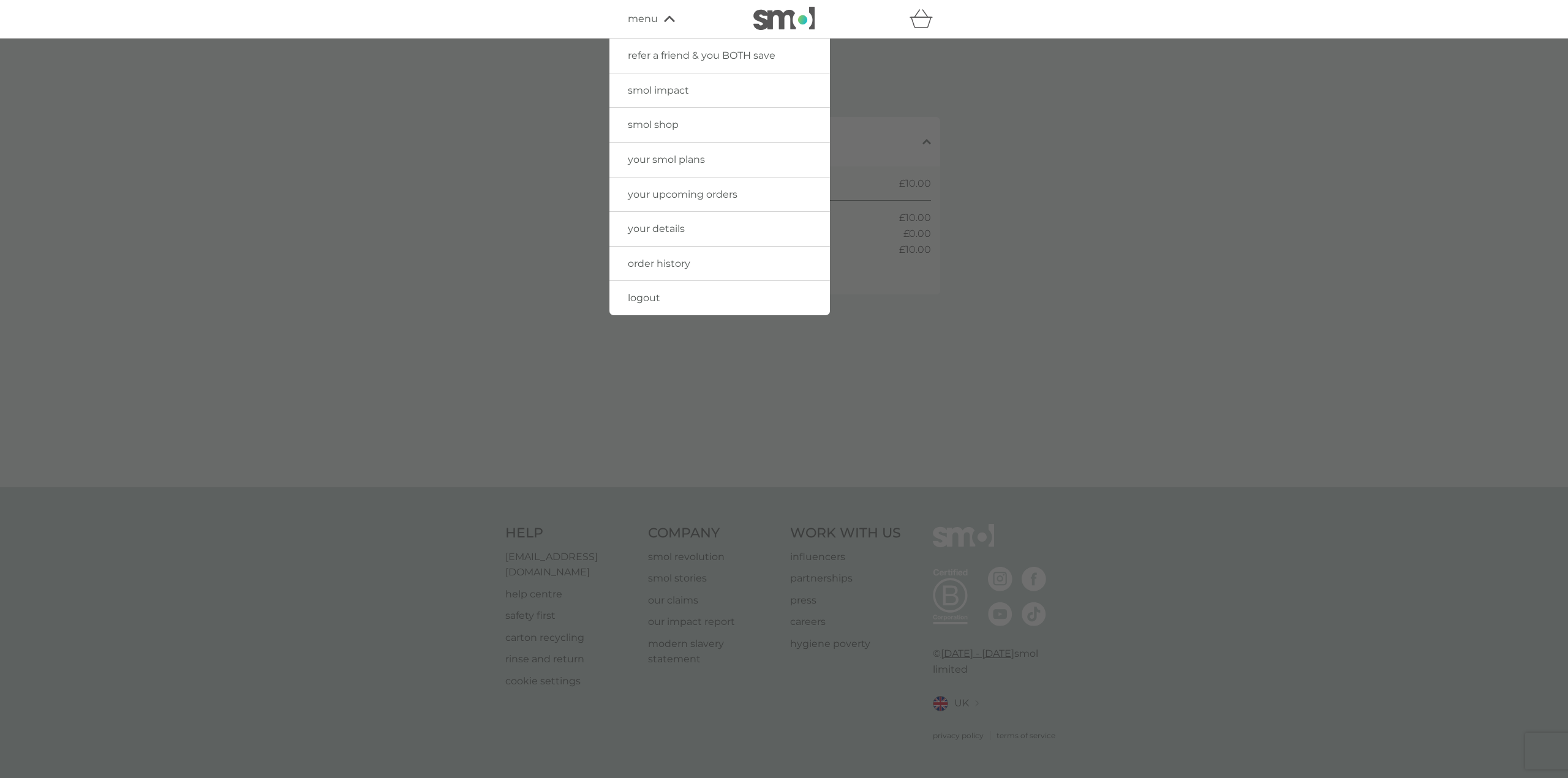
click at [678, 234] on span "your details" at bounding box center [656, 229] width 57 height 12
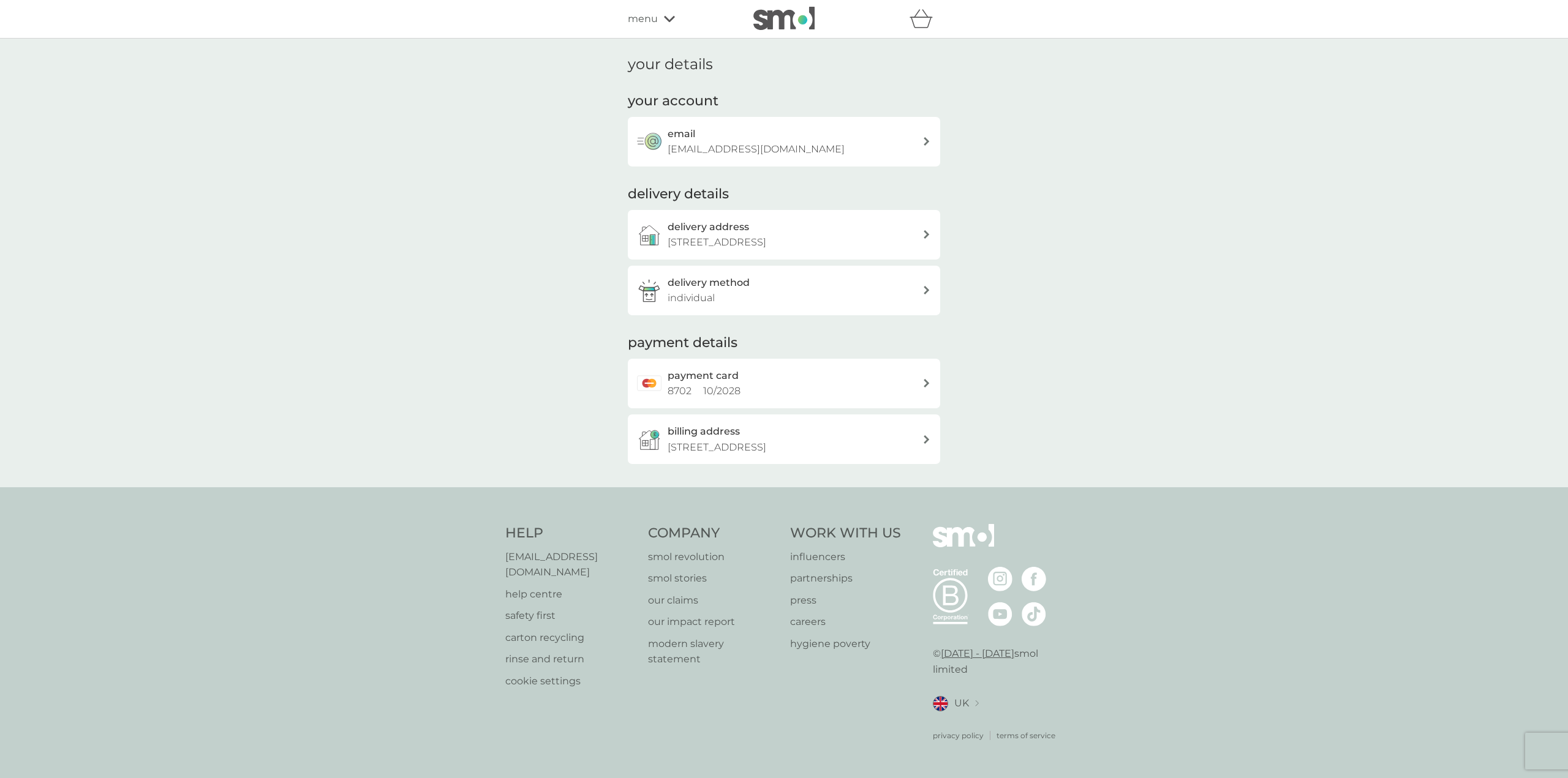
click at [773, 366] on div "payment card 8702 10 / 2028" at bounding box center [783, 384] width 312 height 49
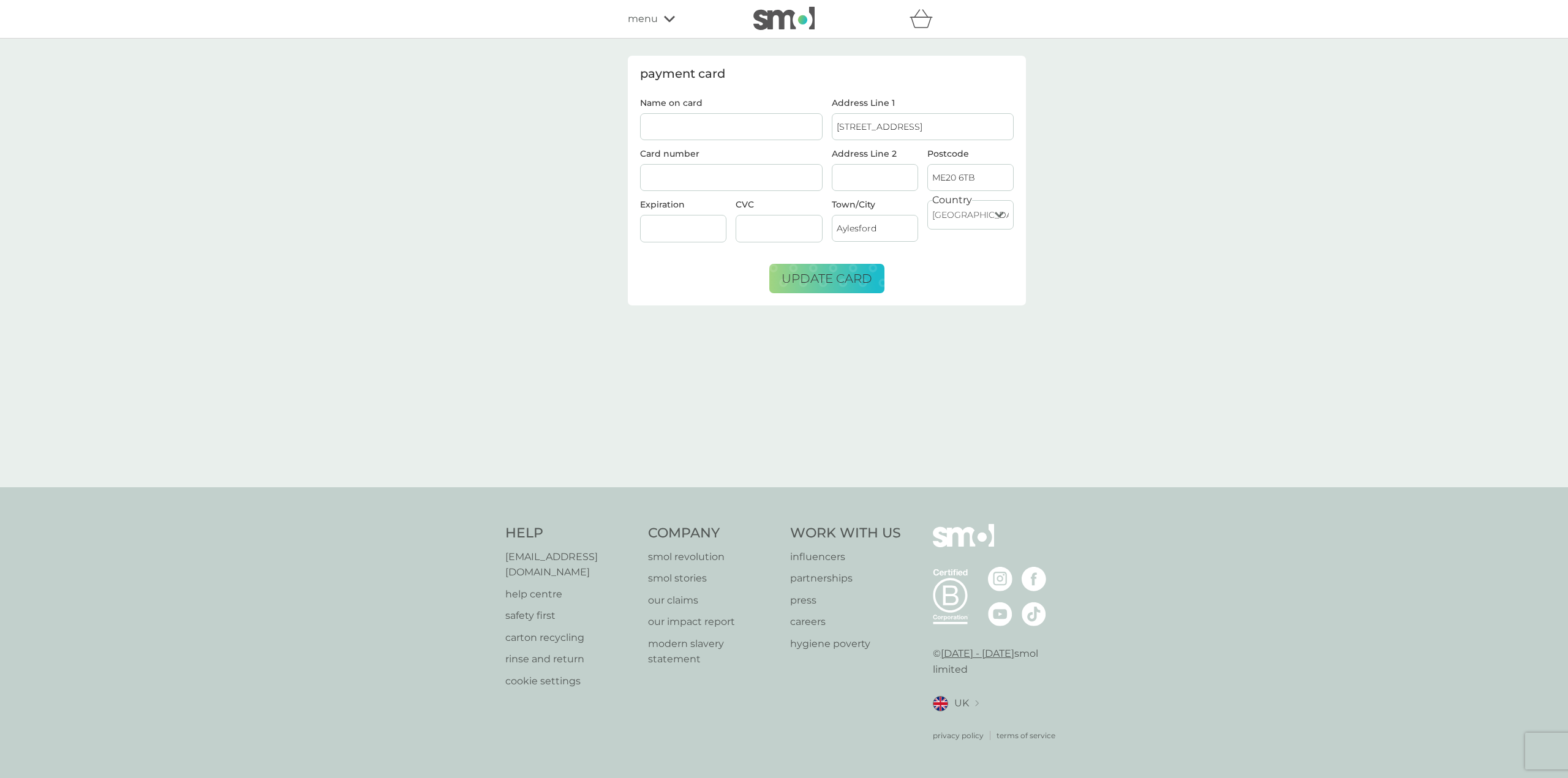
click at [667, 15] on icon at bounding box center [669, 19] width 11 height 7
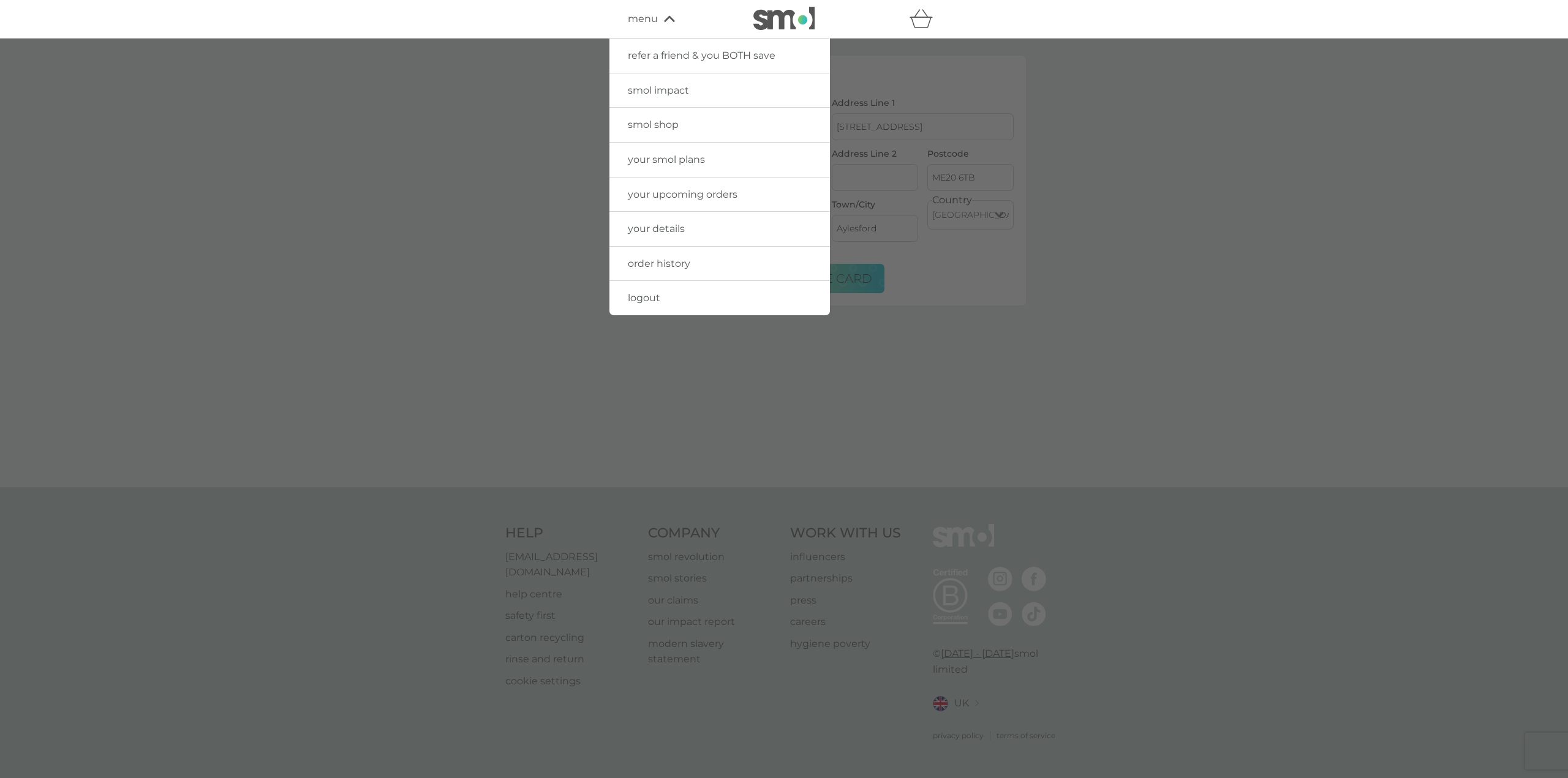
click at [773, 344] on div at bounding box center [784, 427] width 1568 height 778
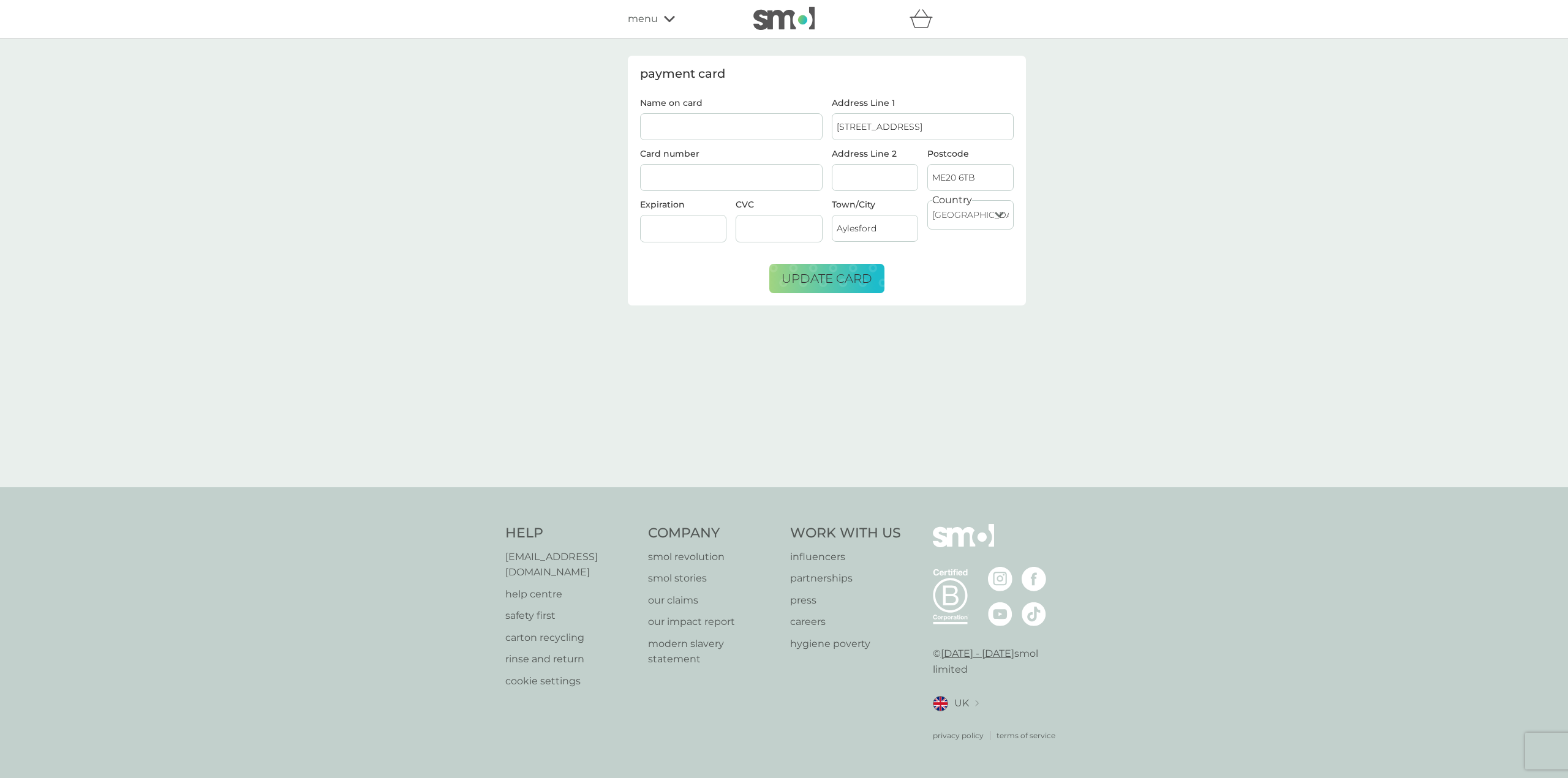
click at [558, 592] on p "help centre" at bounding box center [570, 595] width 130 height 16
click at [678, 18] on div "menu" at bounding box center [679, 19] width 104 height 16
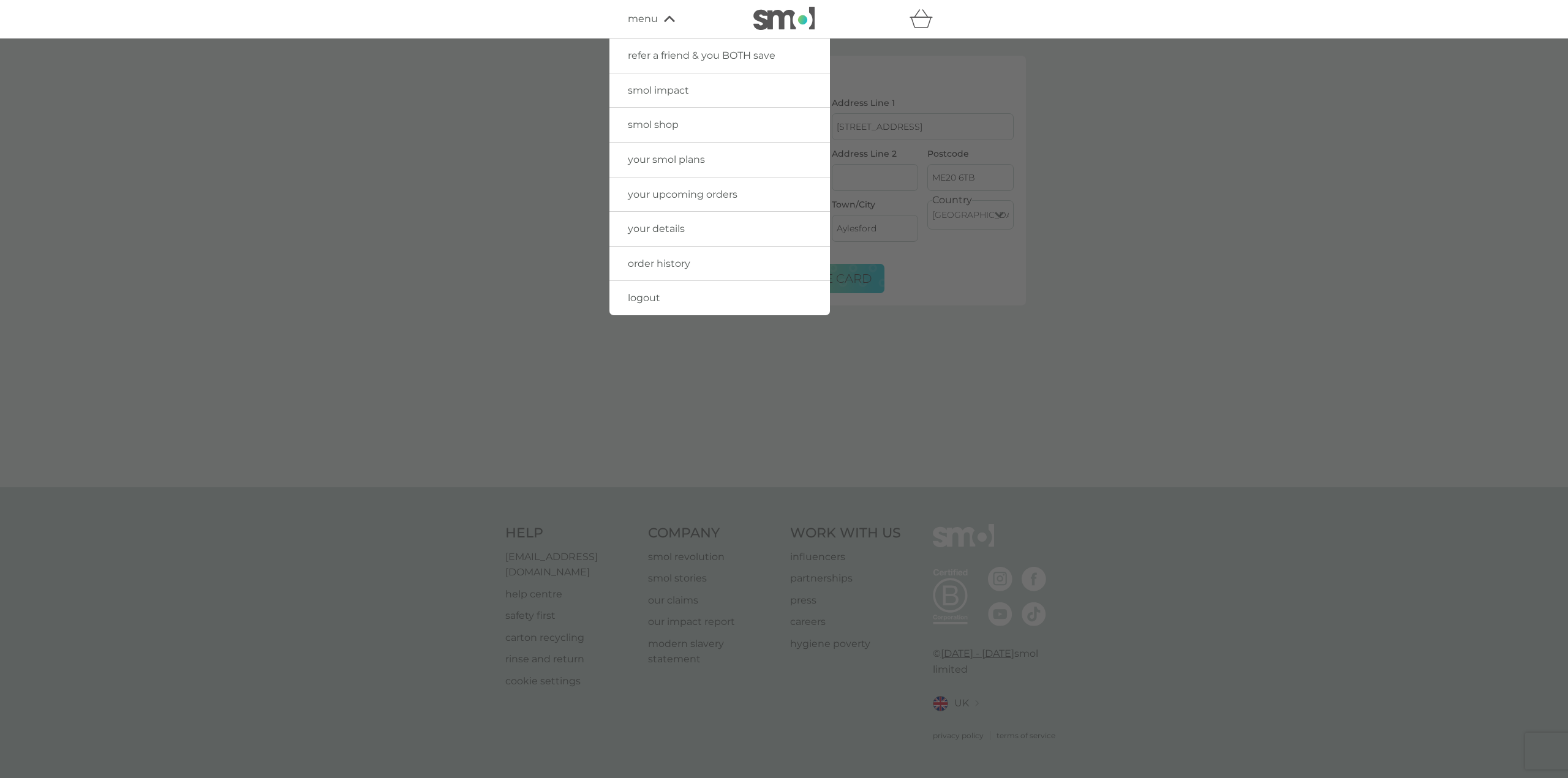
click at [699, 204] on link "your upcoming orders" at bounding box center [719, 194] width 221 height 34
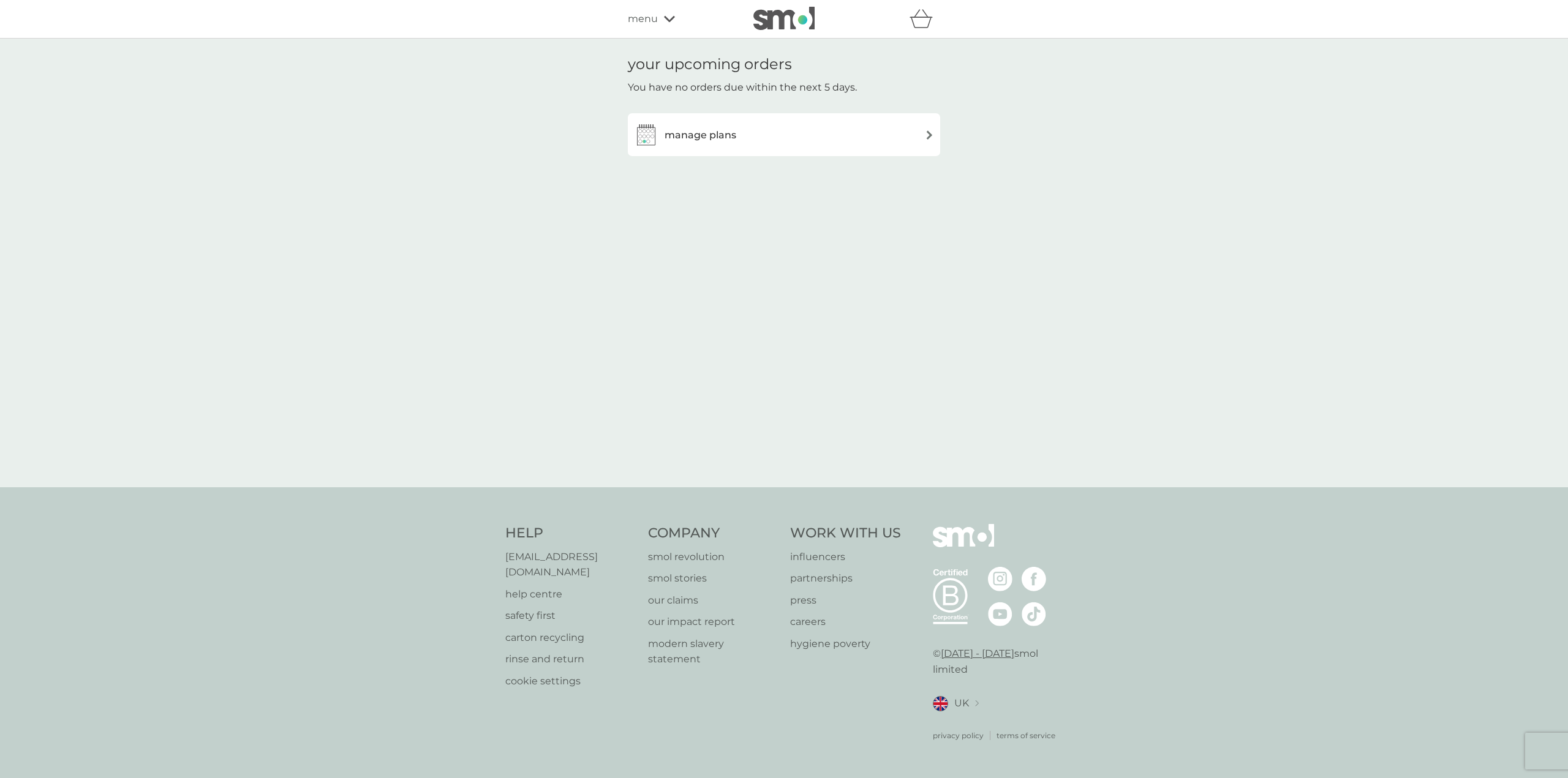
click at [722, 133] on h3 "manage plans" at bounding box center [700, 135] width 71 height 16
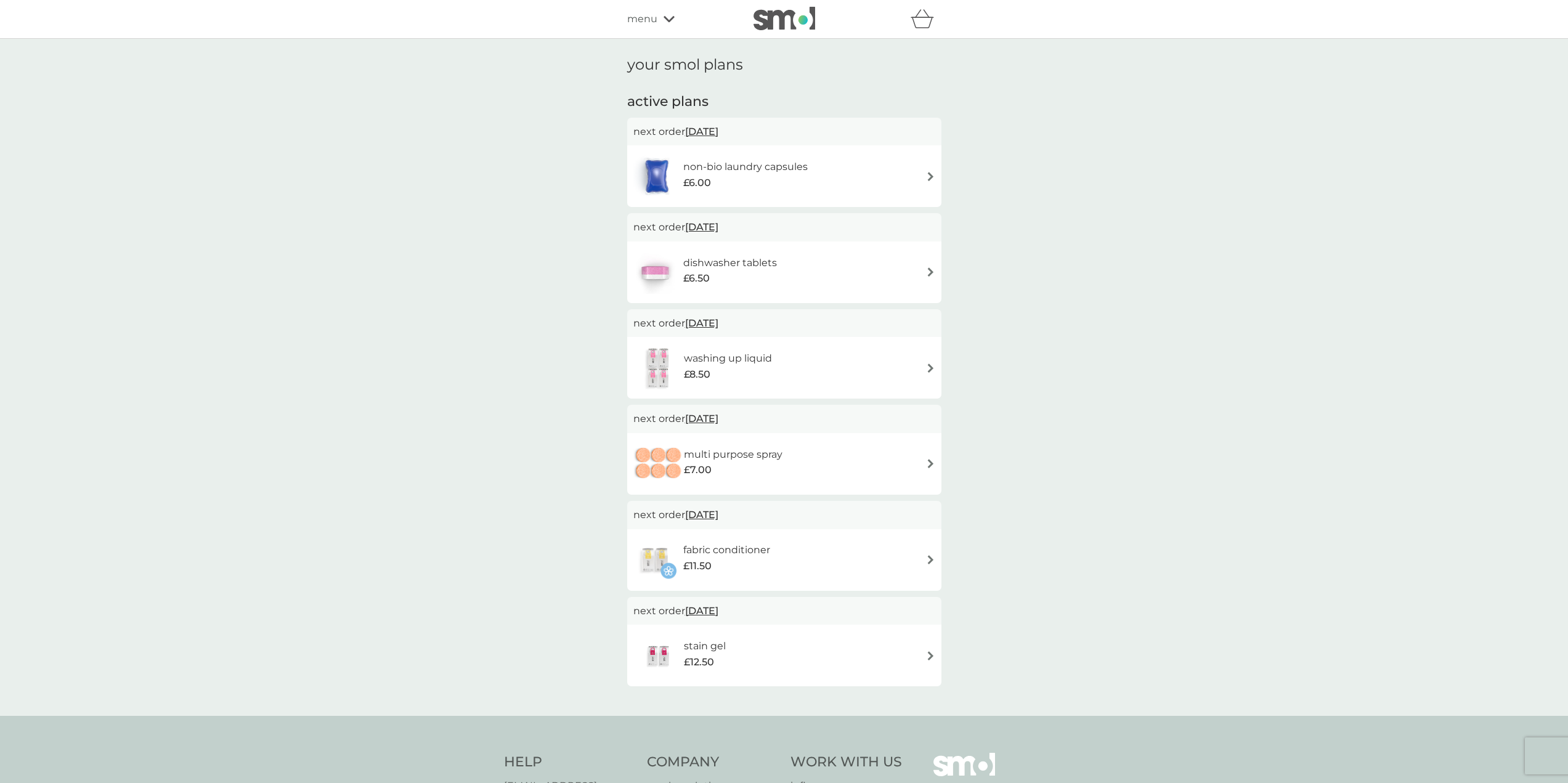
click at [653, 7] on div "refer a friend & you BOTH save smol impact smol shop your smol plans your upcom…" at bounding box center [784, 19] width 314 height 25
click at [667, 19] on icon at bounding box center [669, 19] width 11 height 7
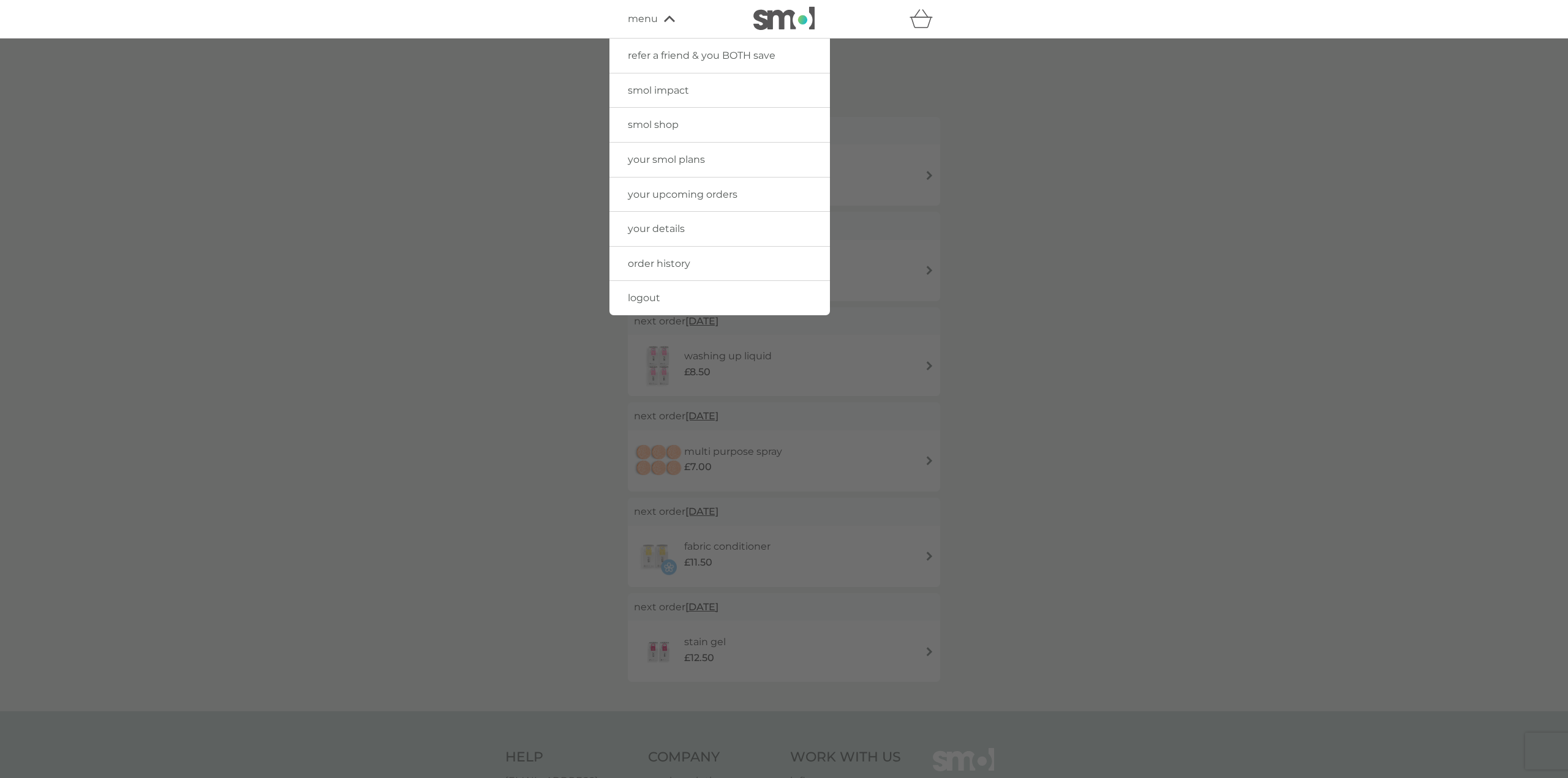
click at [670, 261] on span "order history" at bounding box center [659, 263] width 63 height 12
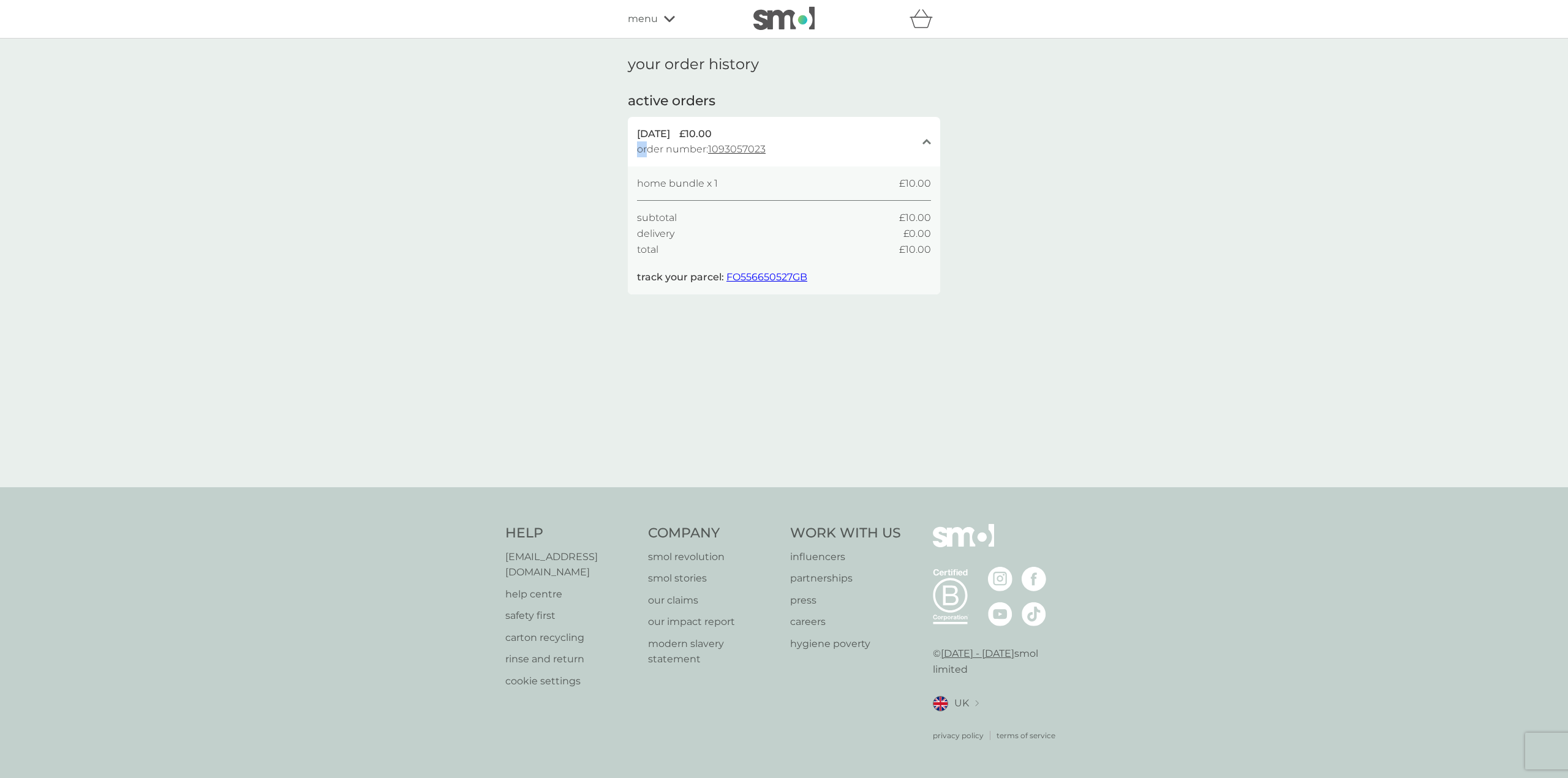
drag, startPoint x: 793, startPoint y: 148, endPoint x: 646, endPoint y: 151, distance: 147.0
click at [646, 151] on div "[DATE] £10.00 order number: 1093057023" at bounding box center [777, 141] width 280 height 31
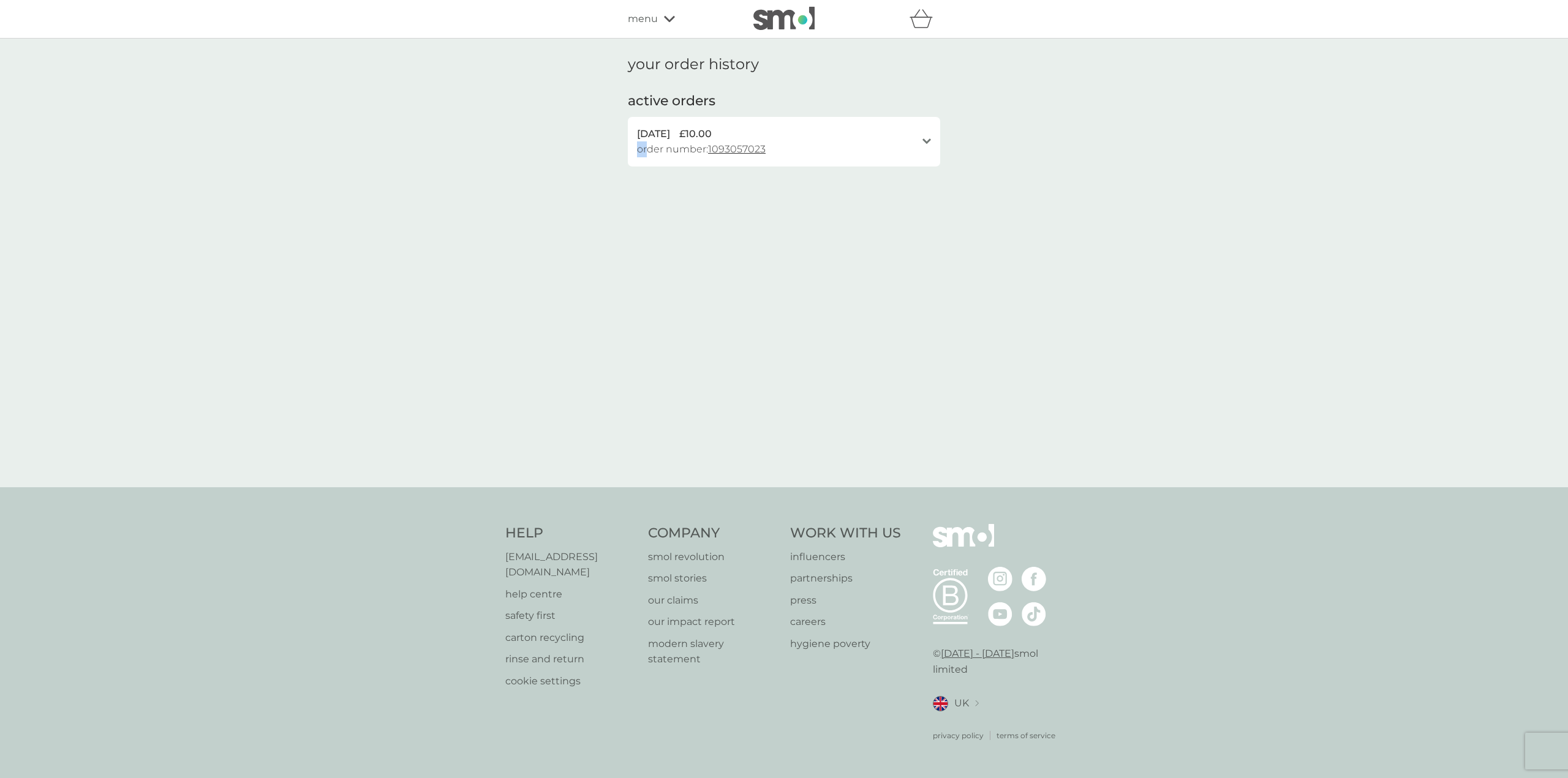
click at [648, 148] on span "order number: 1093057023" at bounding box center [701, 149] width 129 height 16
click at [642, 148] on span "order number: 1093057023" at bounding box center [701, 149] width 129 height 16
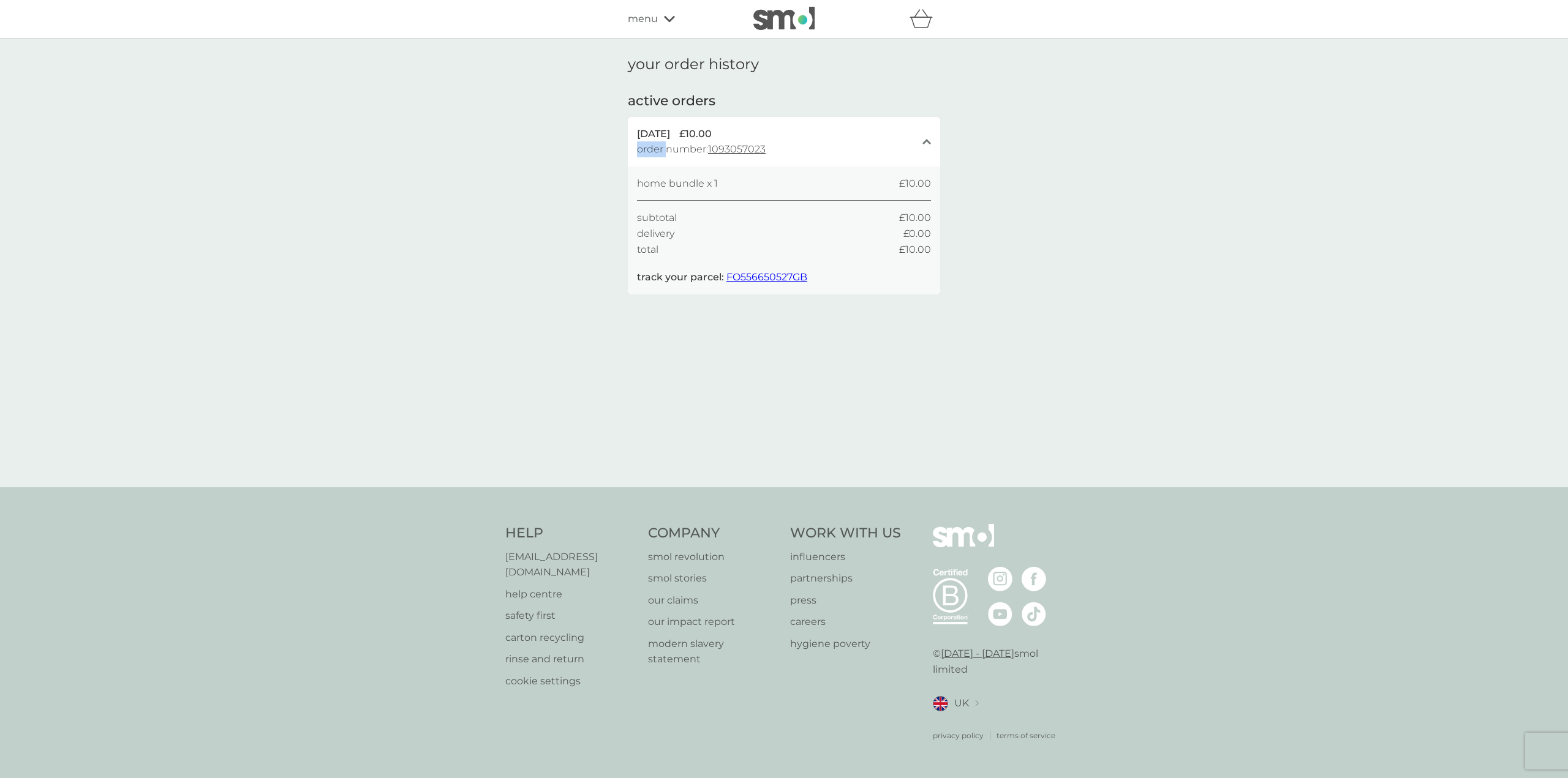
click at [642, 148] on span "order number: 1093057023" at bounding box center [701, 149] width 129 height 16
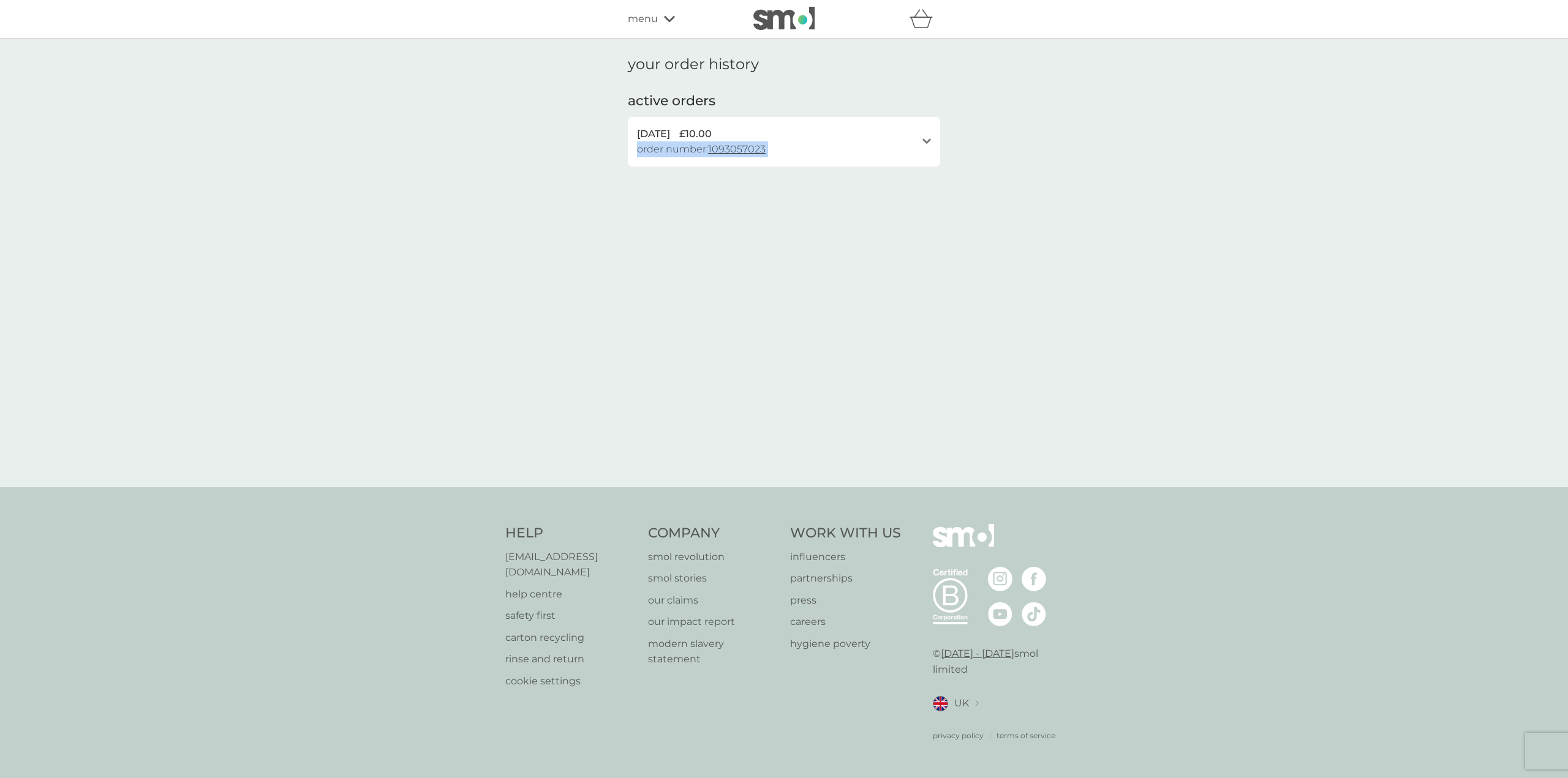
click at [642, 148] on span "order number: 1093057023" at bounding box center [701, 149] width 129 height 16
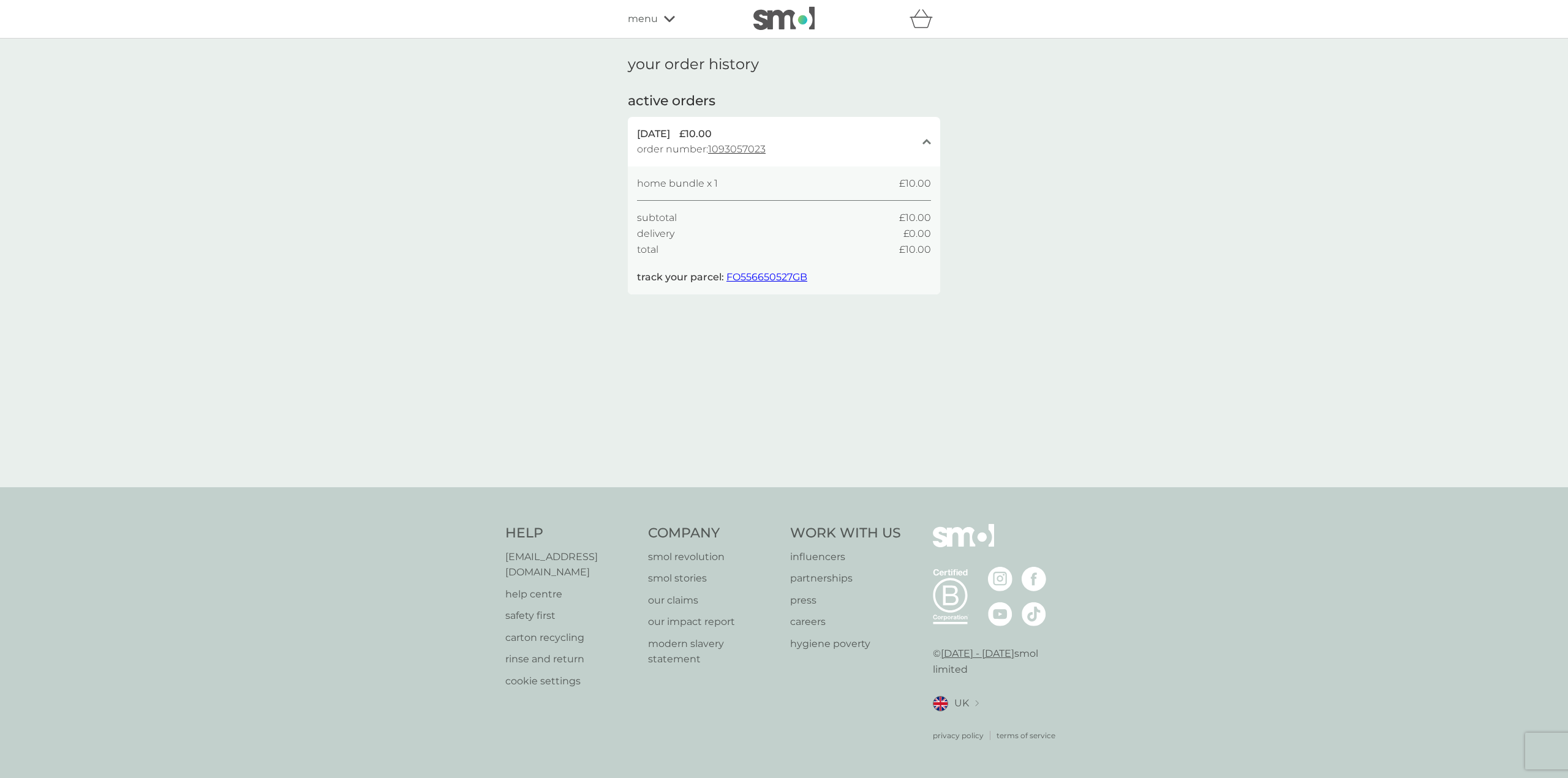
click at [697, 180] on span "home bundle x 1" at bounding box center [677, 183] width 81 height 16
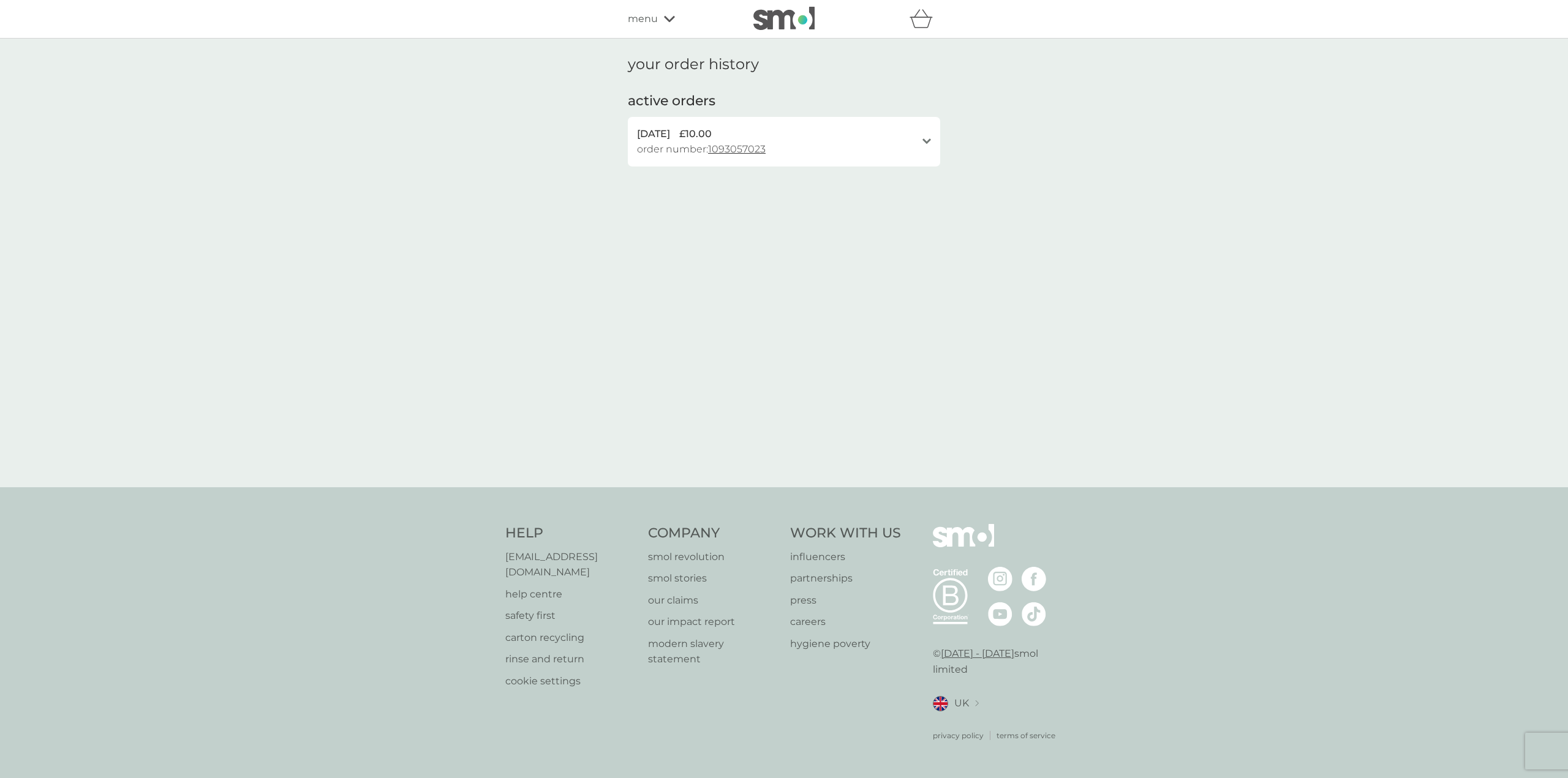
click at [769, 140] on div "[DATE] £10.00" at bounding box center [777, 134] width 280 height 16
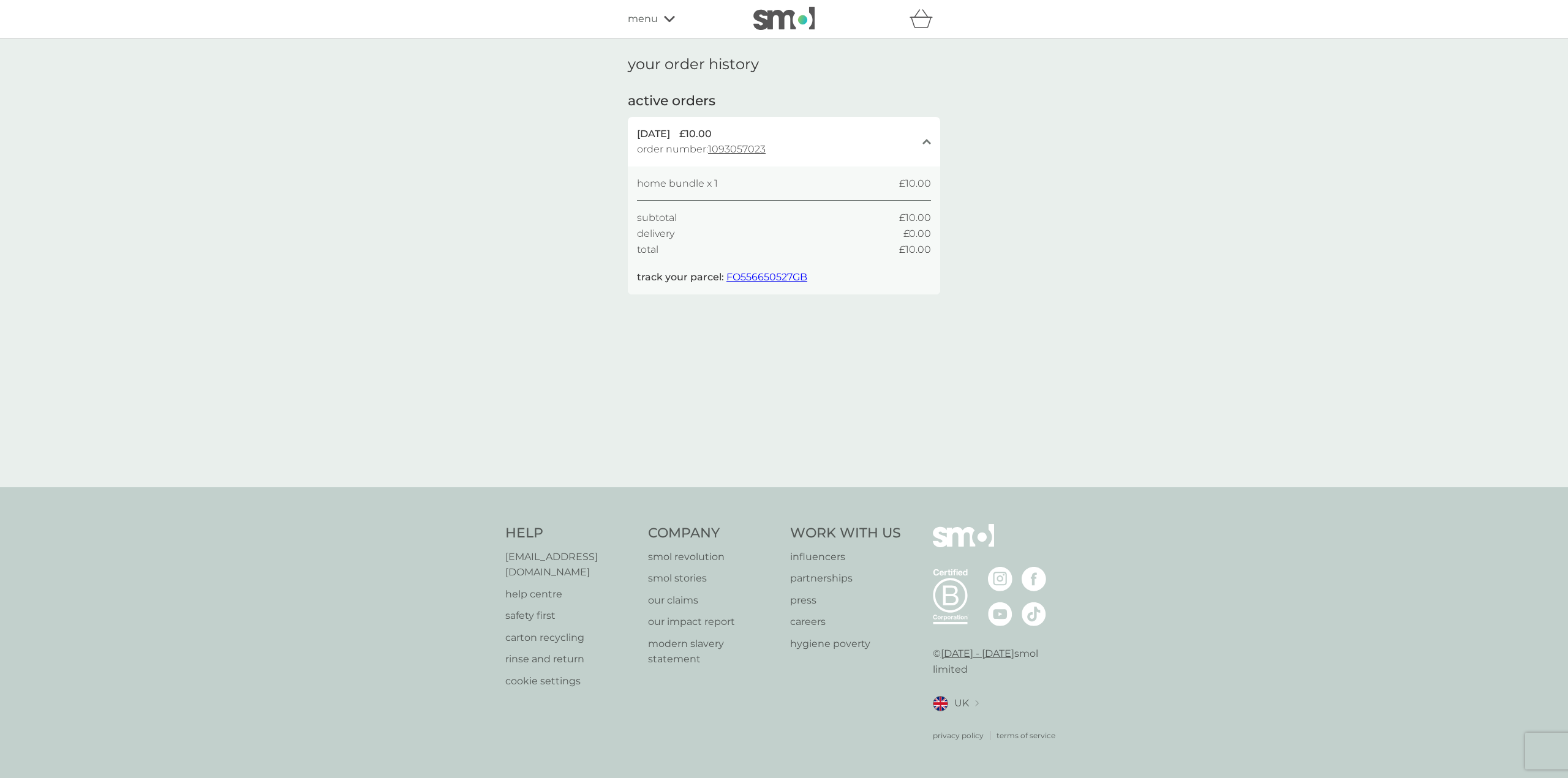
click at [673, 7] on div "refer a friend & you BOTH save smol impact smol shop your smol plans your upcom…" at bounding box center [783, 19] width 312 height 25
click at [674, 23] on div "menu" at bounding box center [679, 19] width 104 height 16
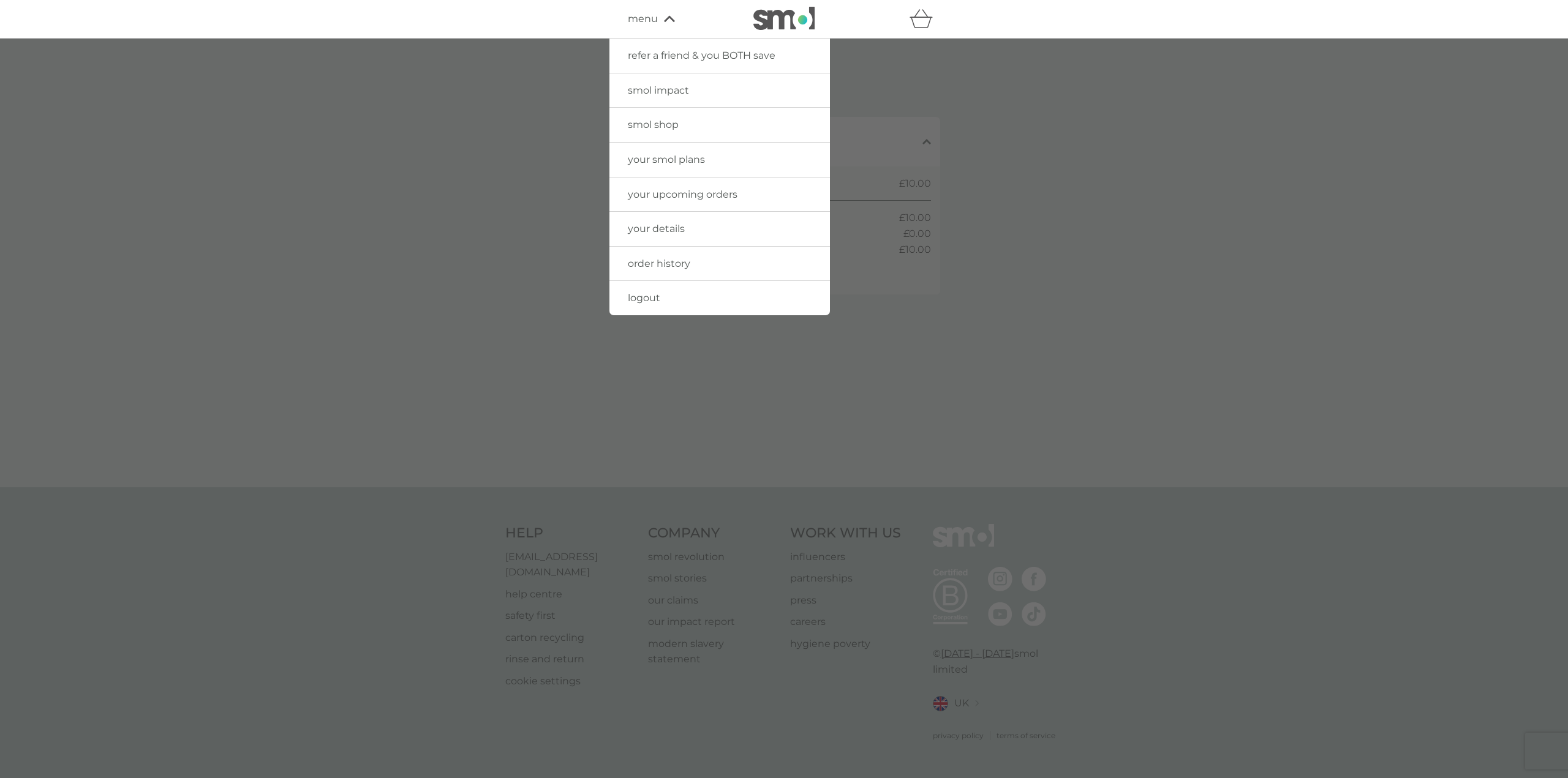
click at [700, 150] on link "your smol plans" at bounding box center [719, 159] width 221 height 34
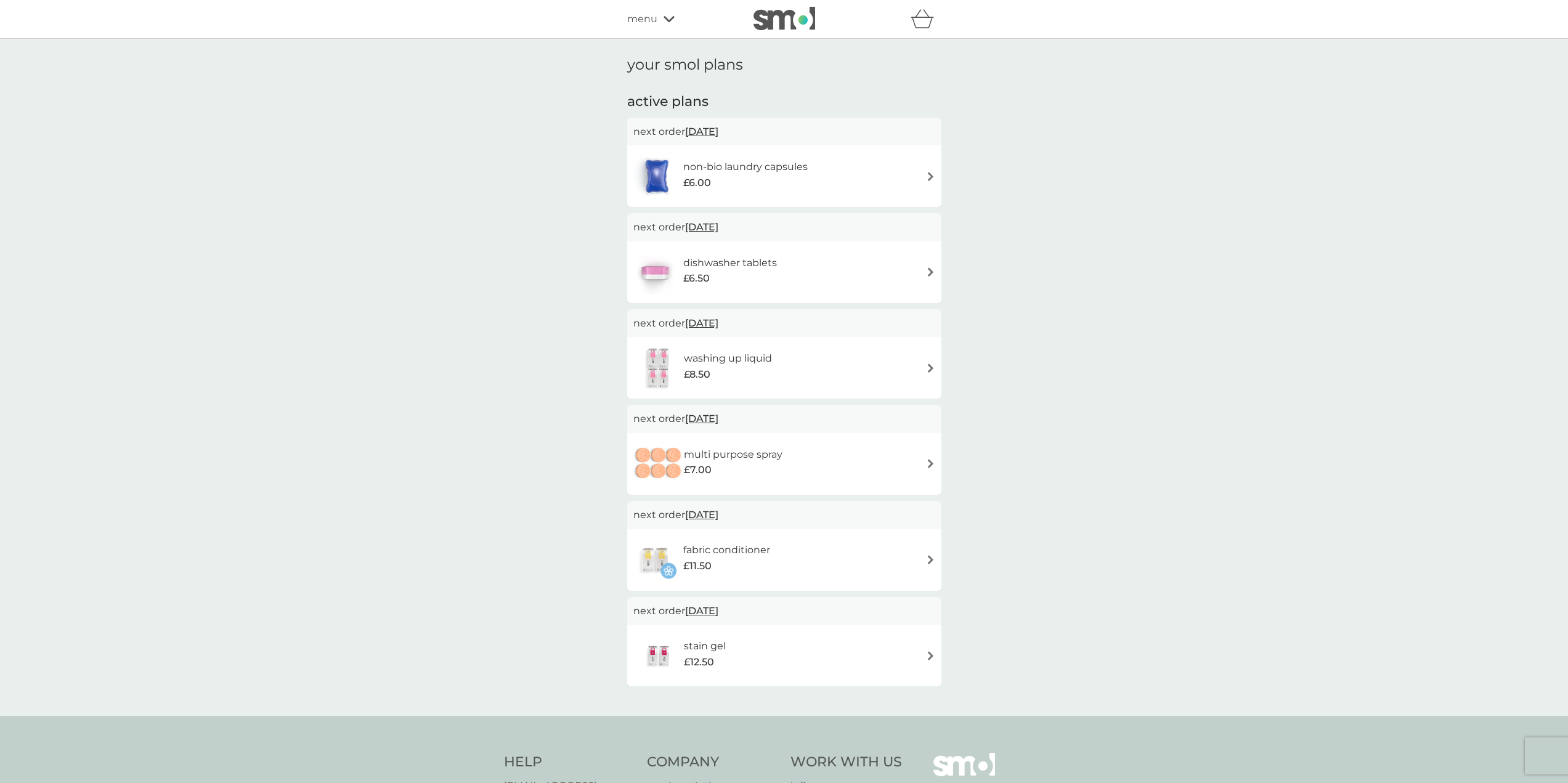
drag, startPoint x: 759, startPoint y: 415, endPoint x: 687, endPoint y: 414, distance: 72.0
click at [687, 414] on p "next order [DATE]" at bounding box center [784, 419] width 302 height 16
copy span "[DATE]"
click at [672, 455] on img at bounding box center [658, 464] width 51 height 43
click at [856, 164] on div "non-bio laundry capsules £6.00" at bounding box center [784, 176] width 302 height 43
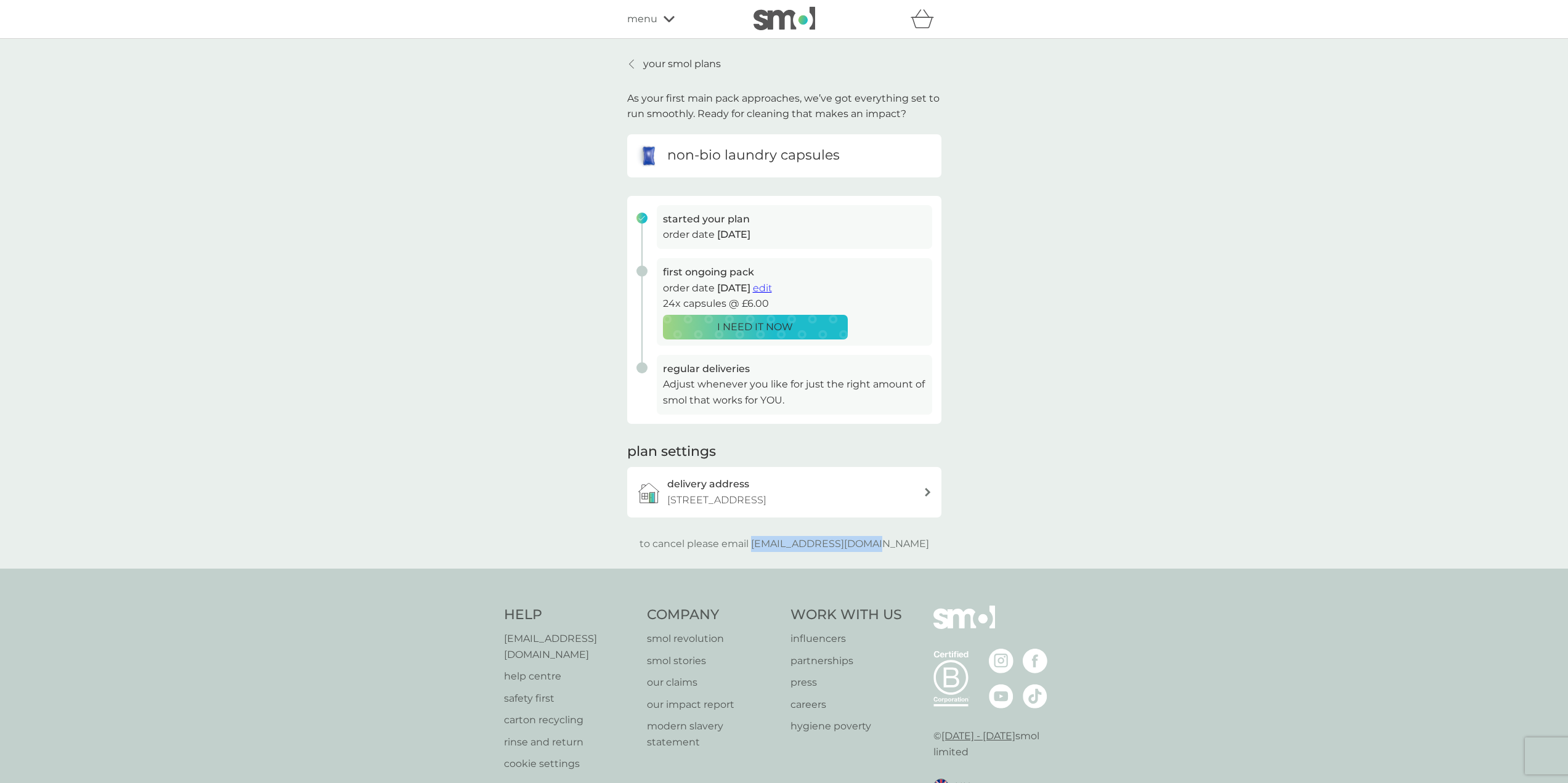
drag, startPoint x: 883, startPoint y: 543, endPoint x: 779, endPoint y: 542, distance: 104.0
click at [779, 542] on div "to cancel please email [EMAIL_ADDRESS][DOMAIN_NAME]" at bounding box center [784, 544] width 314 height 16
copy p "[EMAIL_ADDRESS][DOMAIN_NAME]"
click at [675, 15] on div "menu" at bounding box center [679, 19] width 105 height 16
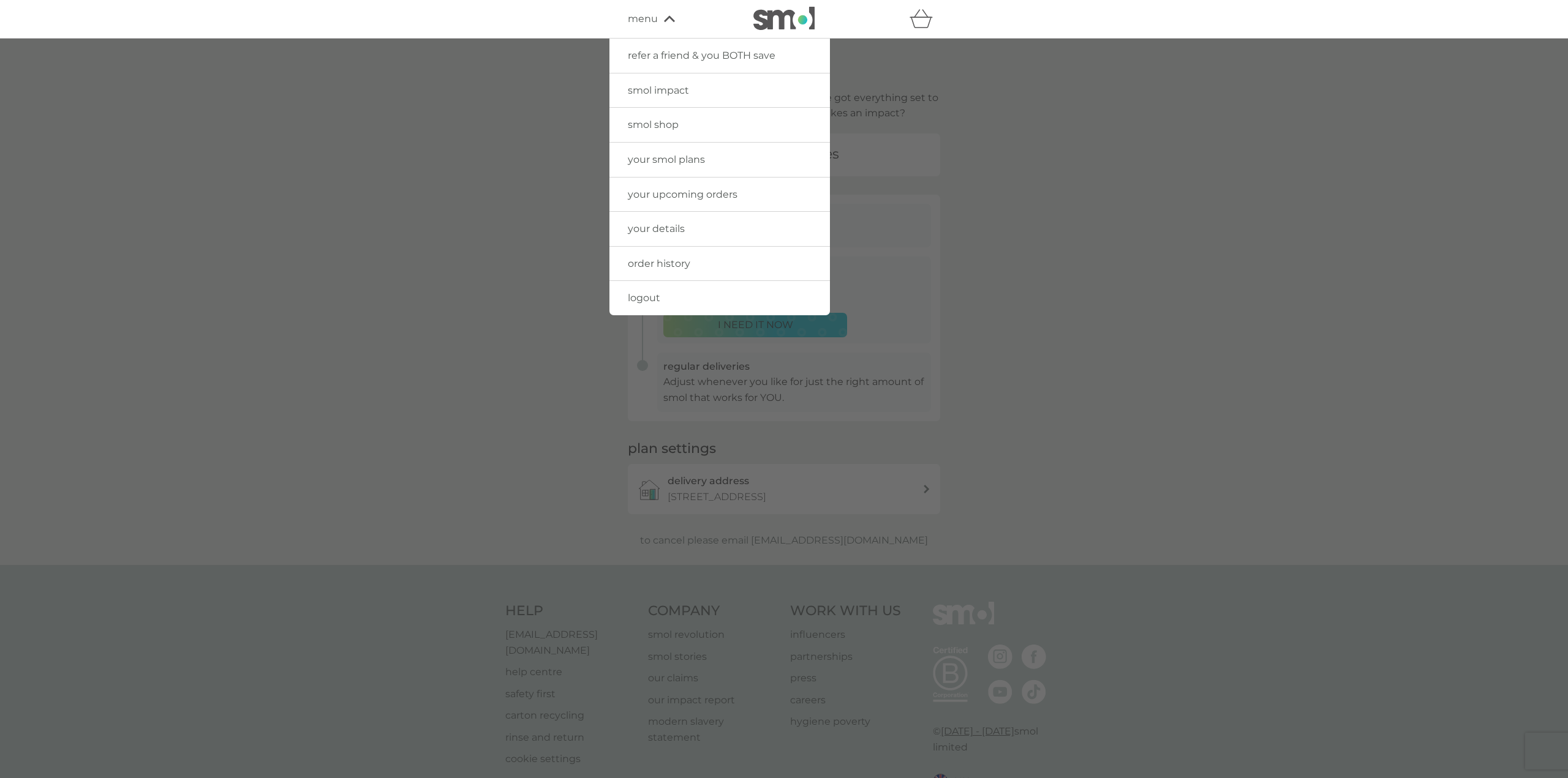
click at [708, 162] on link "your smol plans" at bounding box center [719, 159] width 221 height 34
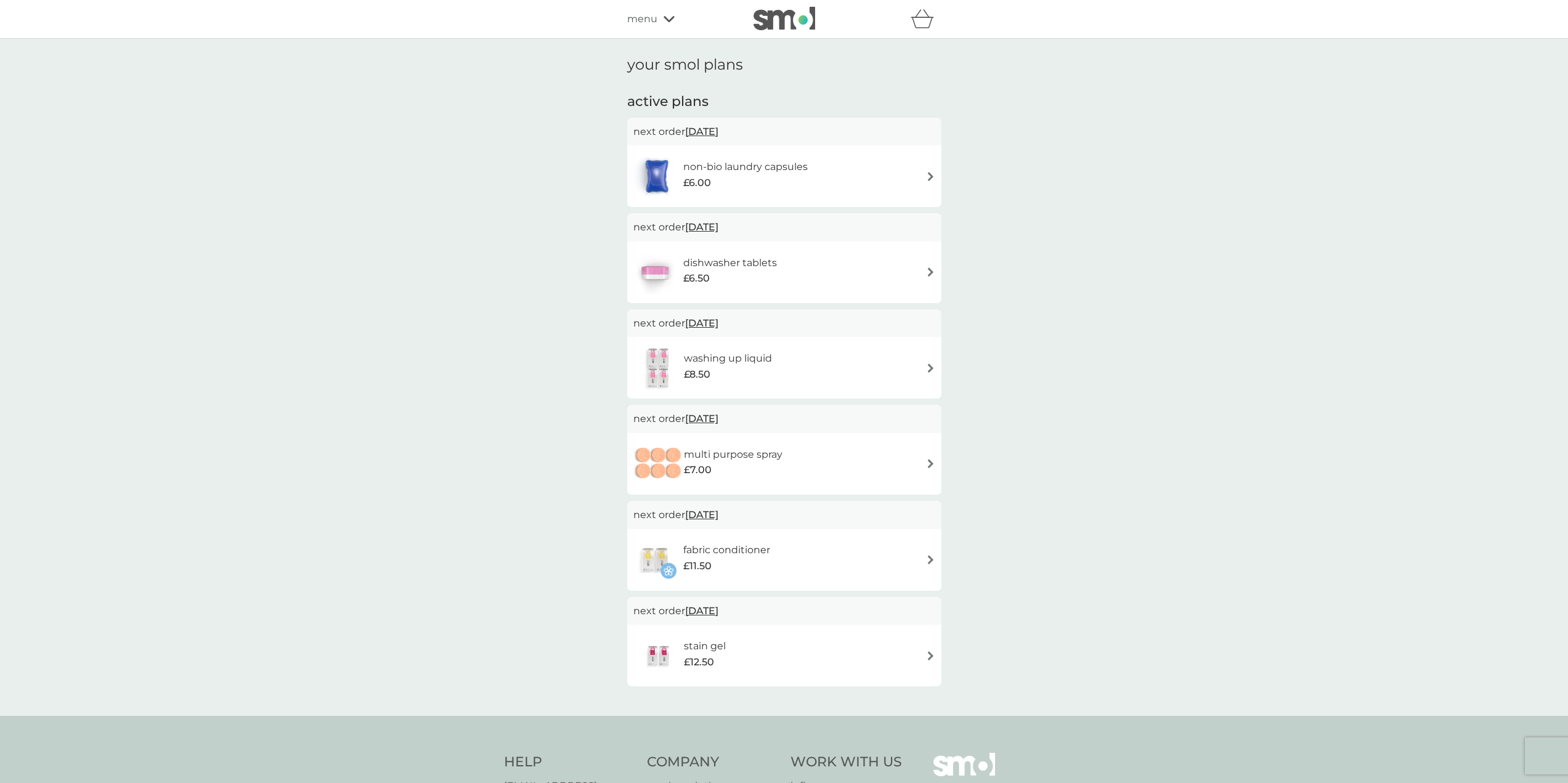
click at [666, 25] on div "menu" at bounding box center [679, 19] width 105 height 16
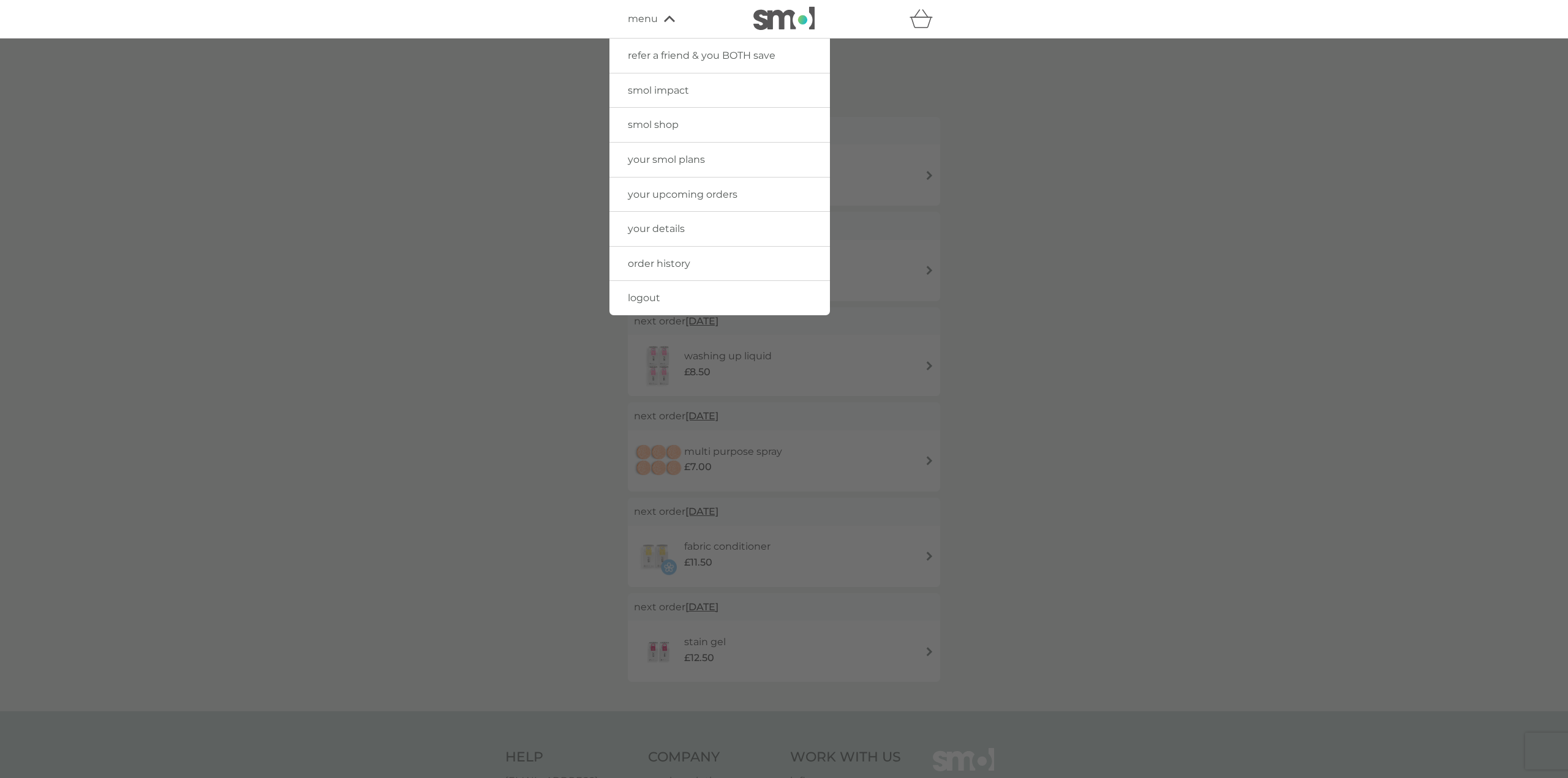
click at [673, 225] on span "your details" at bounding box center [656, 229] width 57 height 12
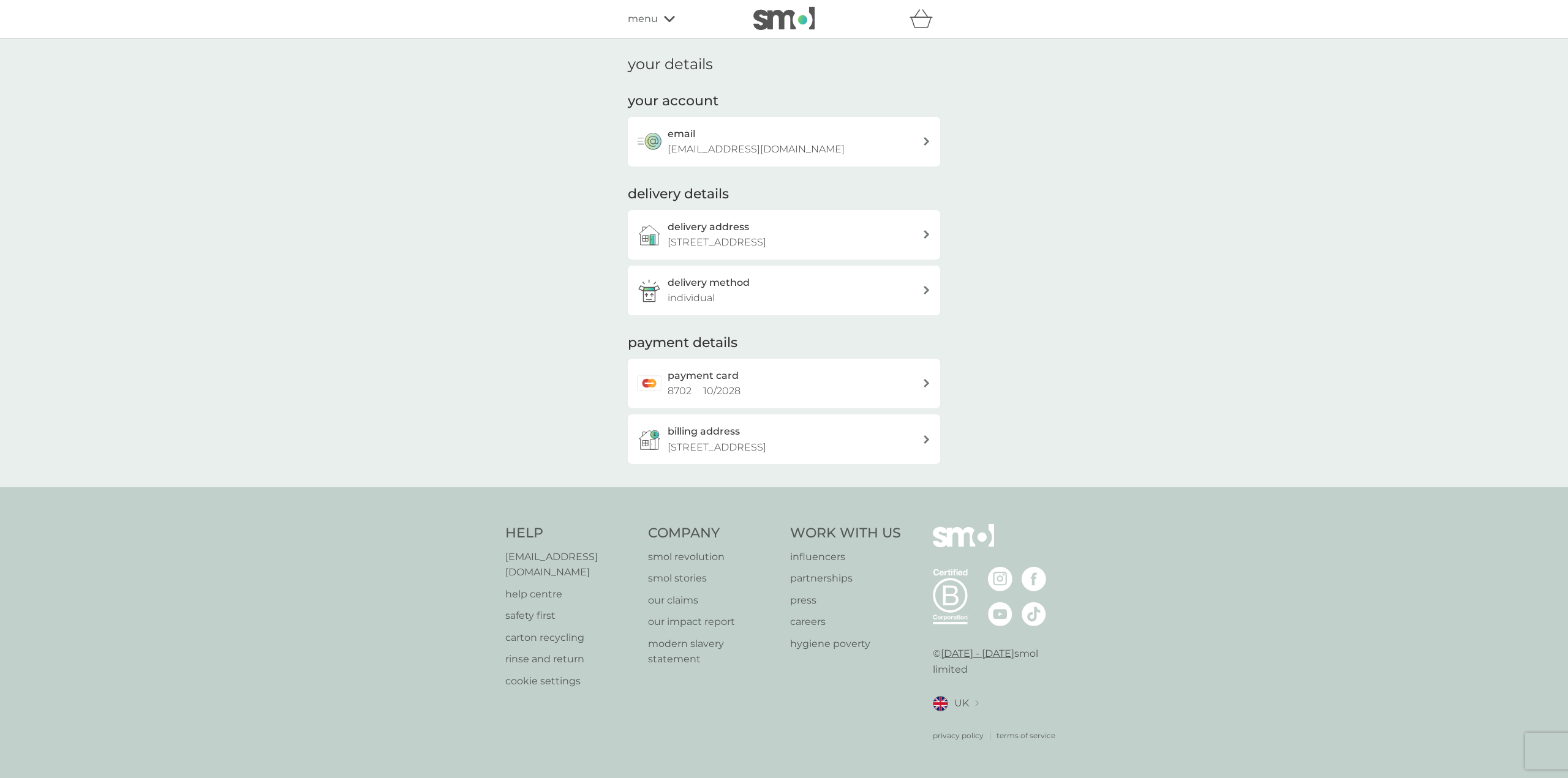
drag, startPoint x: 823, startPoint y: 146, endPoint x: 674, endPoint y: 148, distance: 149.0
click at [674, 148] on div "email juna131909@gmail.com" at bounding box center [795, 141] width 255 height 31
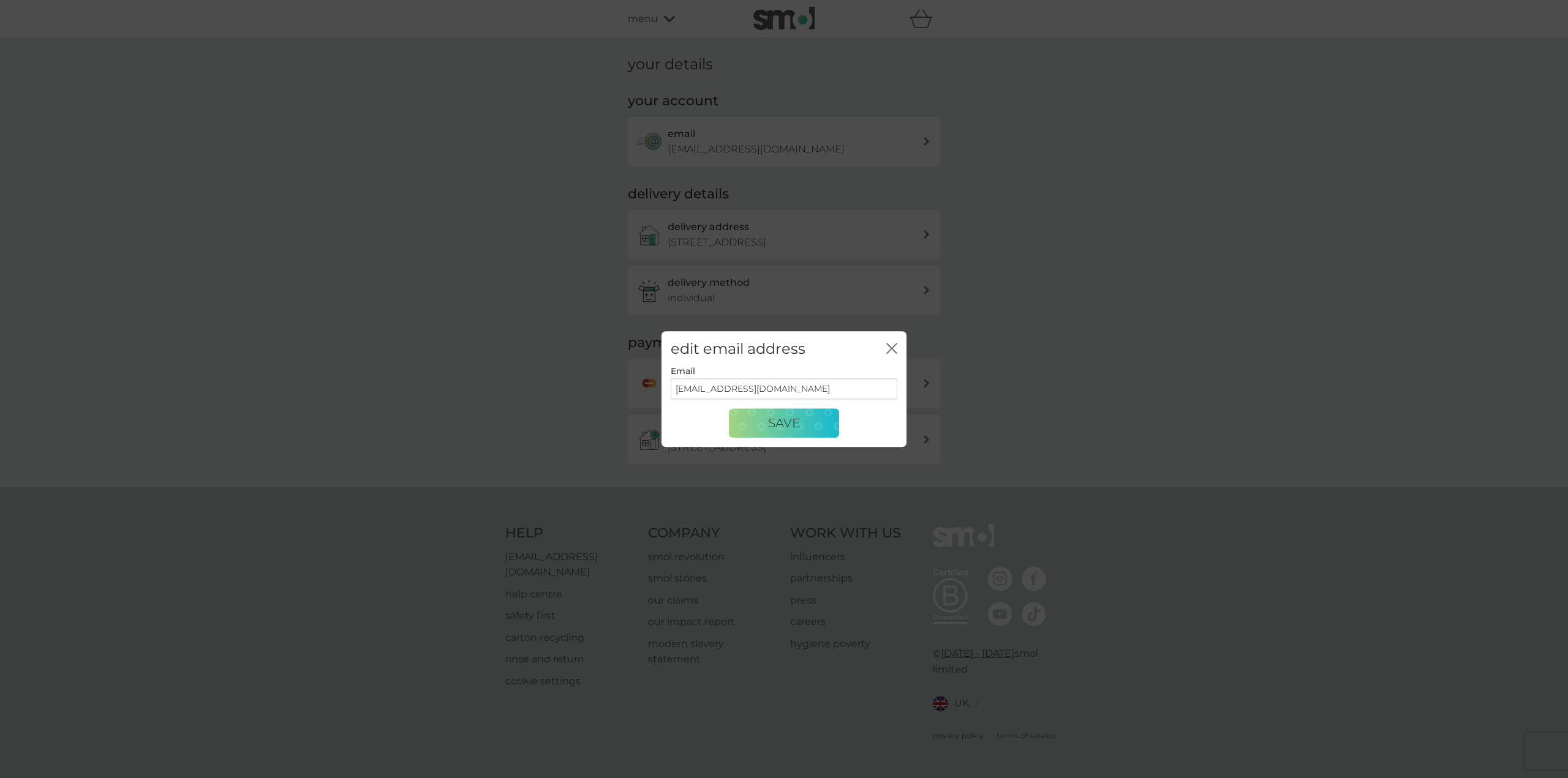
click at [403, 158] on div "edit email address close Email juna131909@gmail.com Save" at bounding box center [784, 389] width 1568 height 778
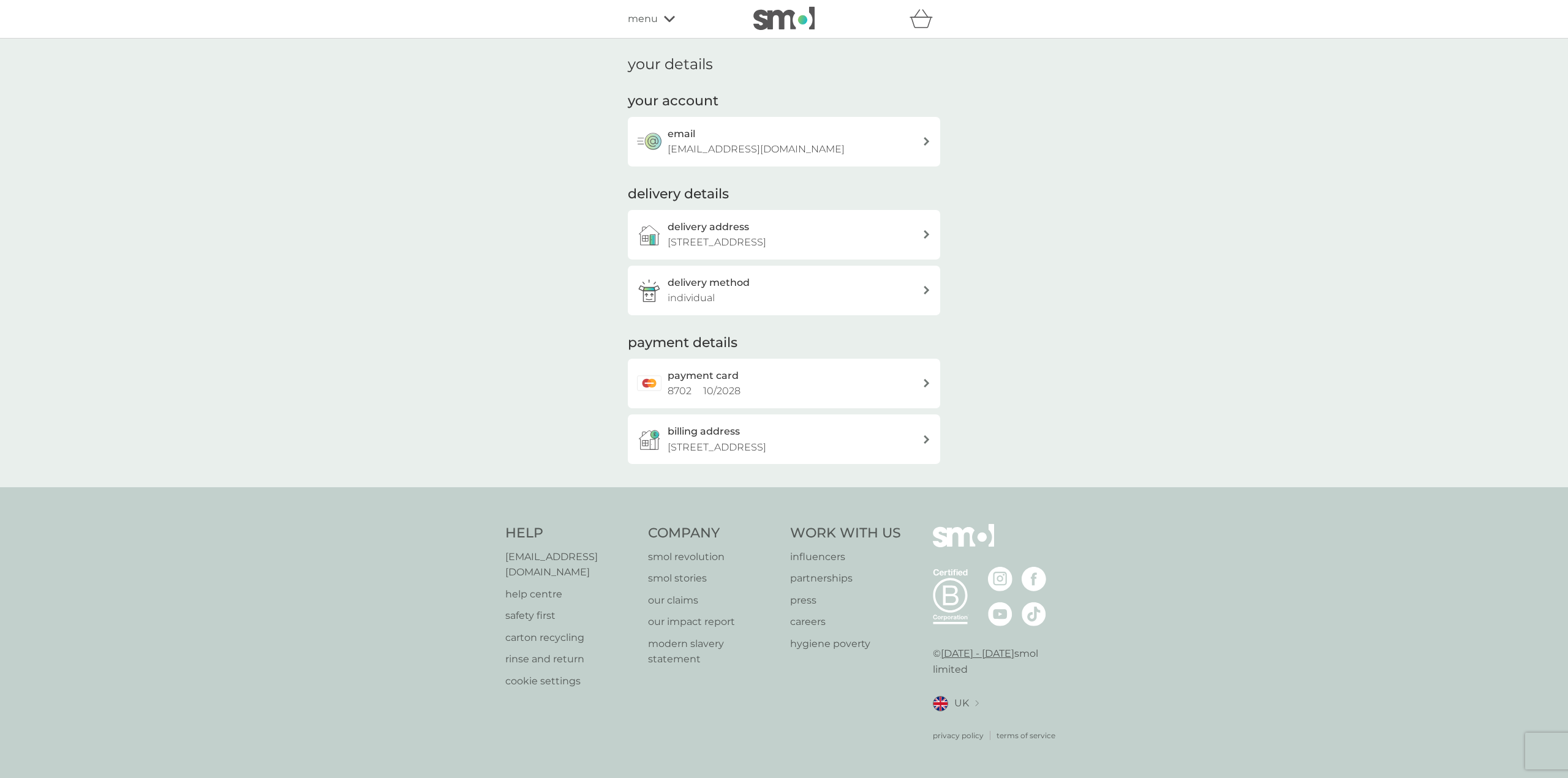
click at [743, 277] on h3 "delivery method" at bounding box center [708, 283] width 82 height 16
